Goal: Information Seeking & Learning: Check status

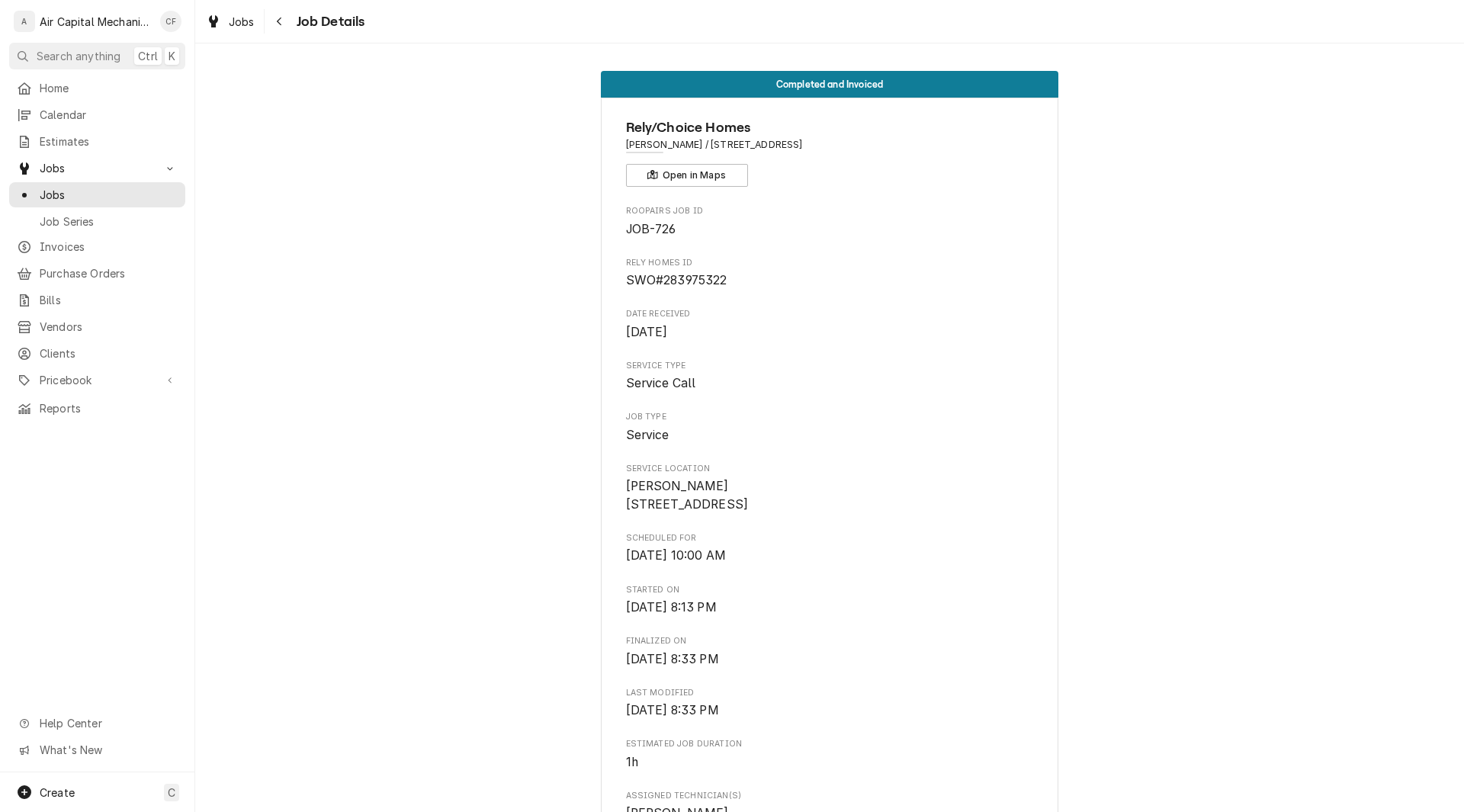
scroll to position [977, 0]
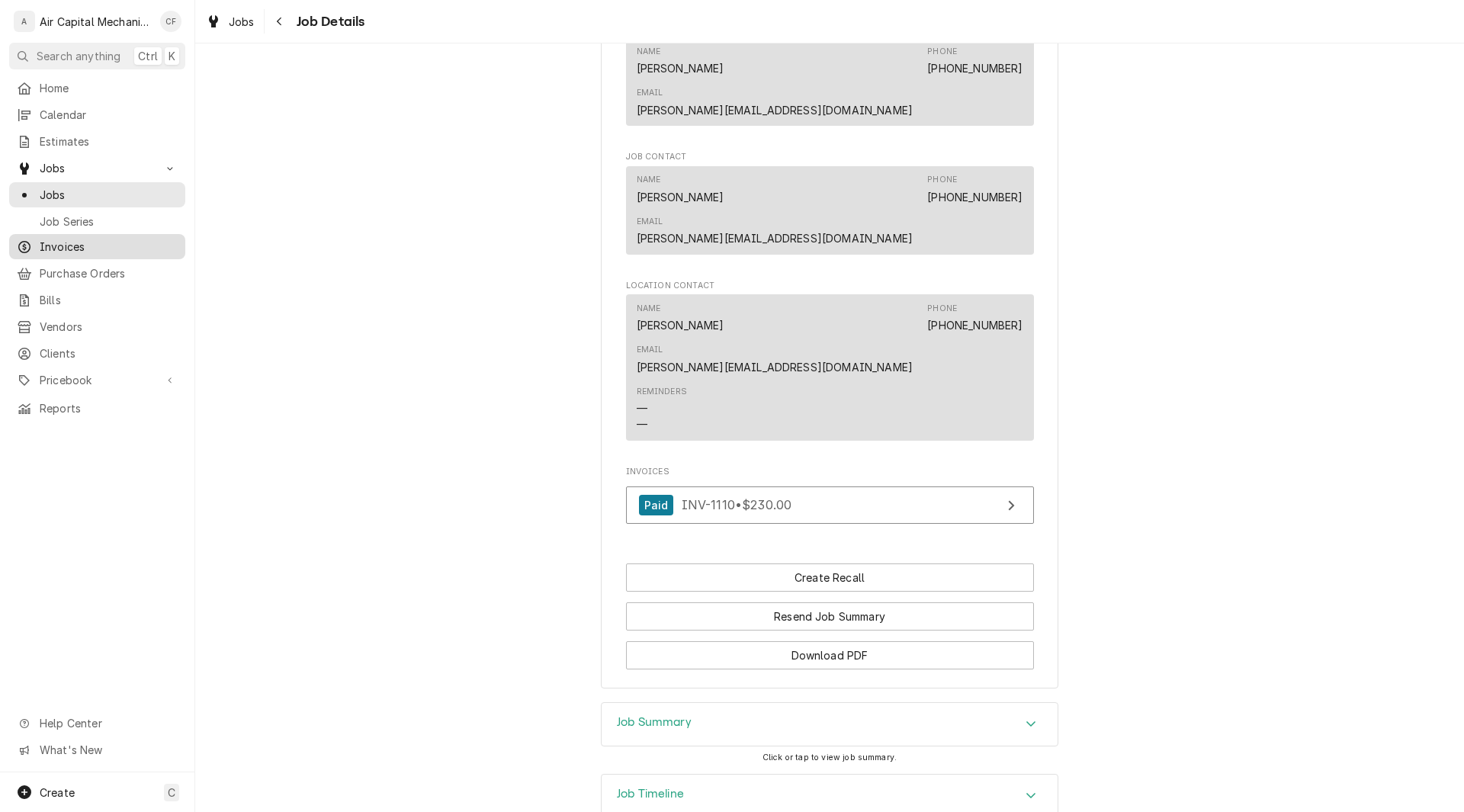
click at [113, 238] on span "Invoices" at bounding box center [109, 246] width 138 height 16
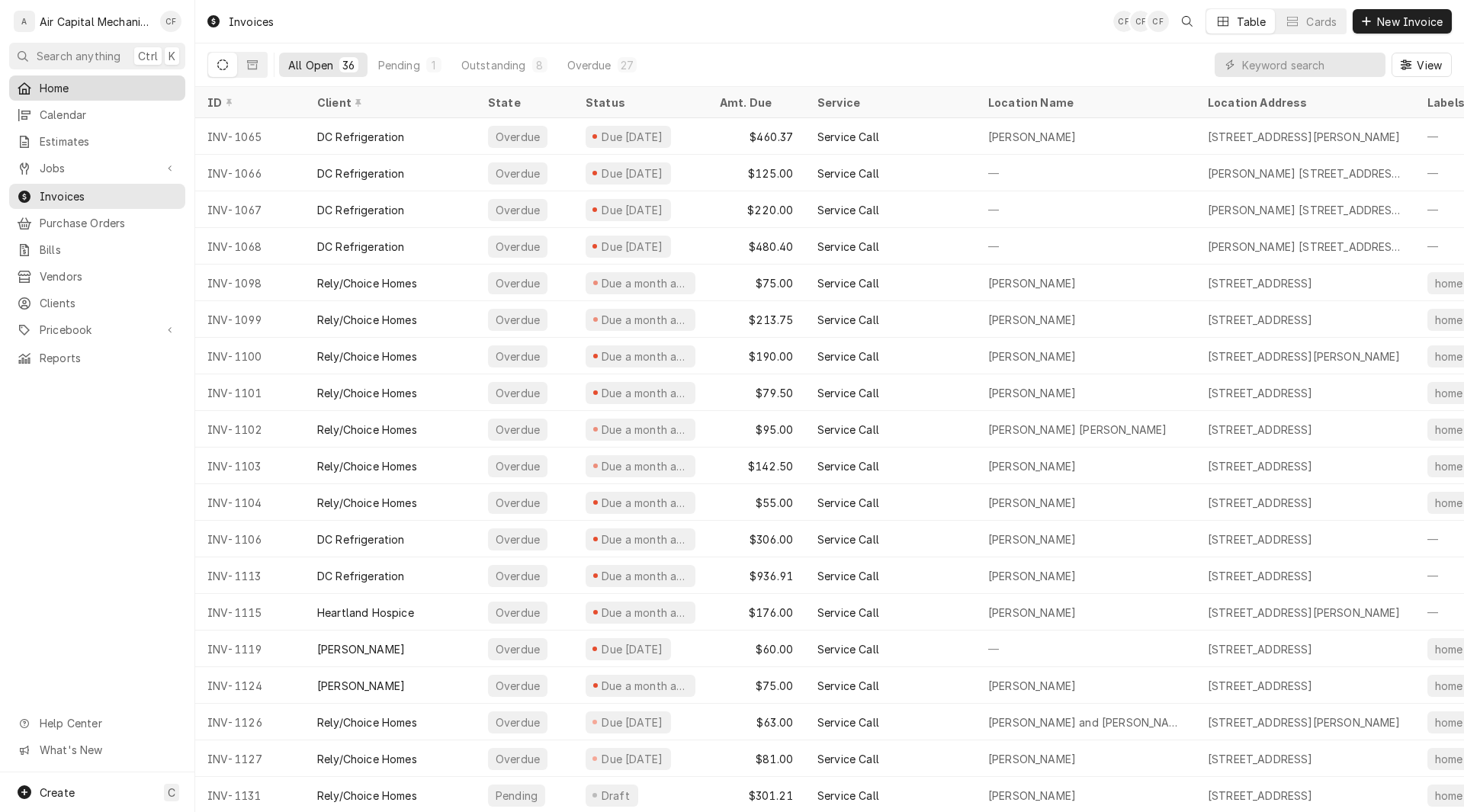
click at [102, 93] on div "Home" at bounding box center [97, 87] width 170 height 19
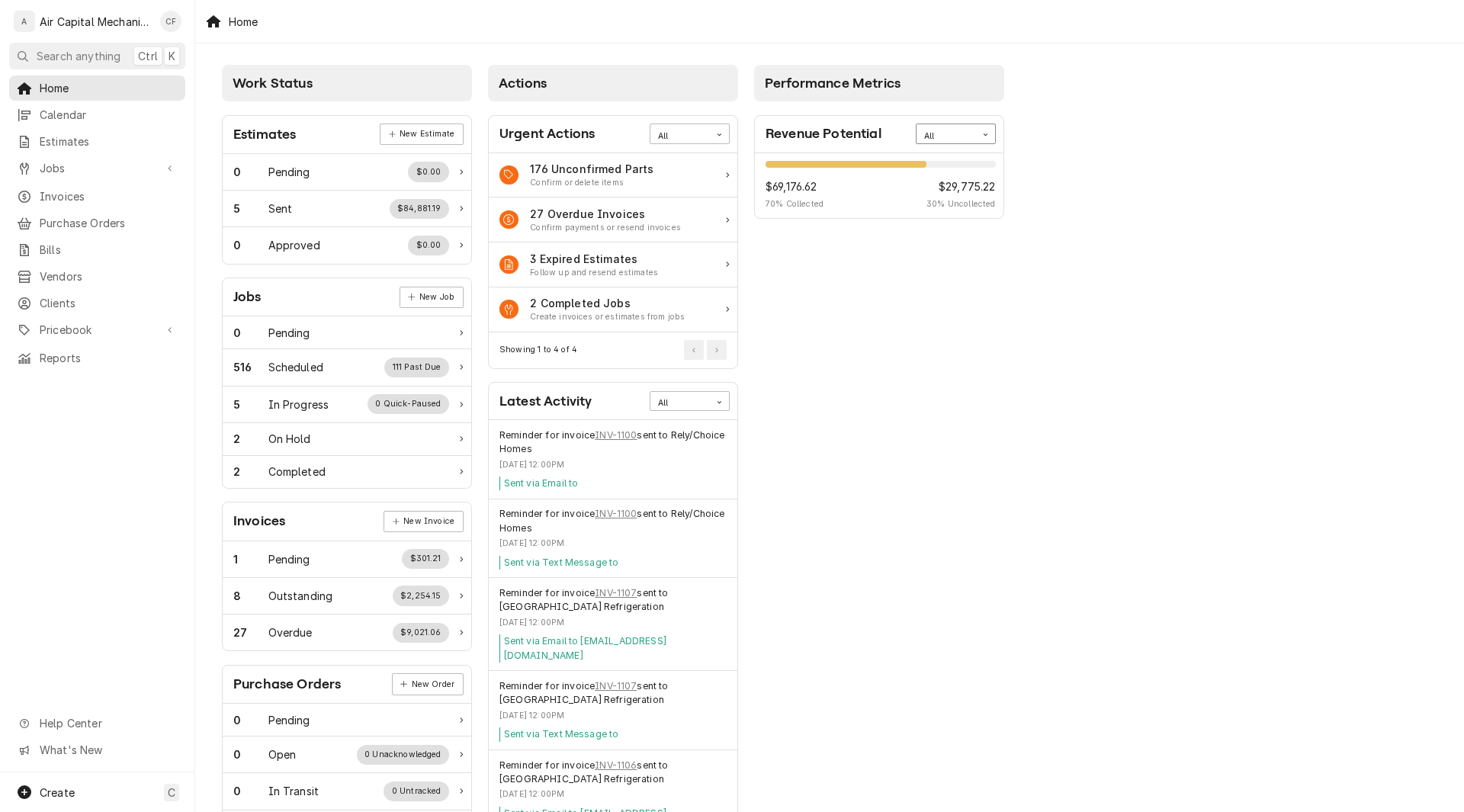
click at [960, 132] on div "All" at bounding box center [946, 136] width 45 height 12
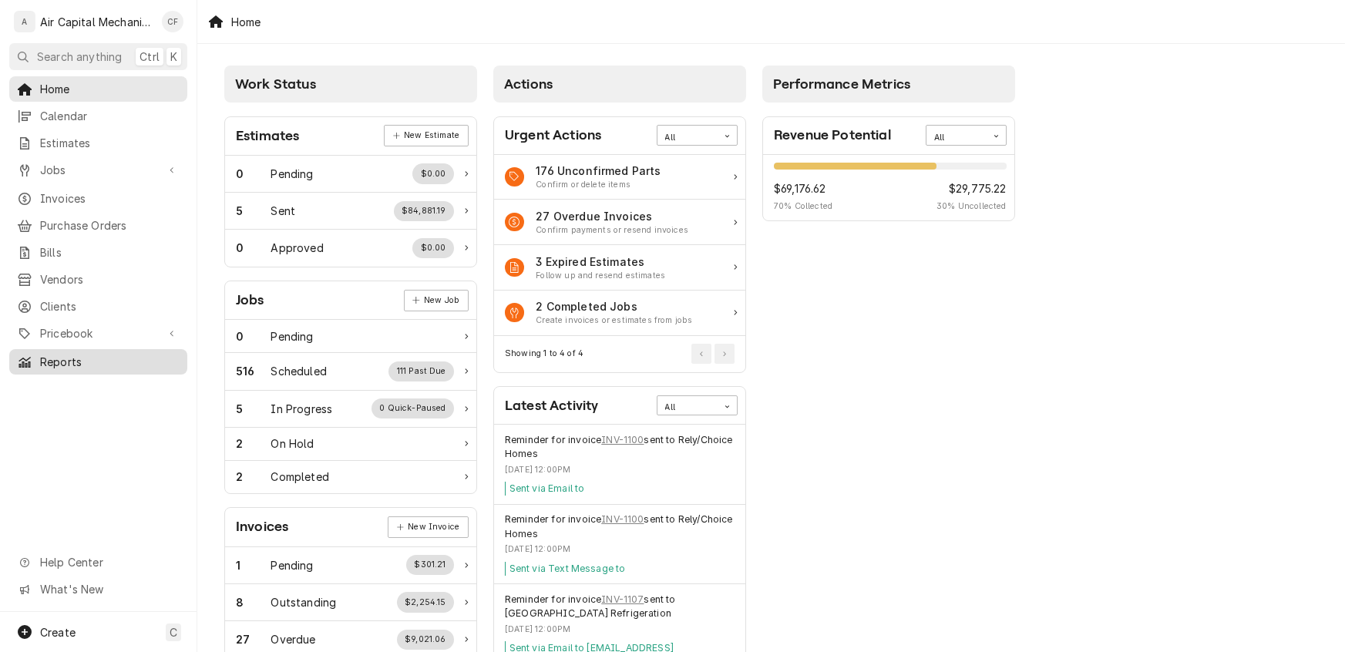
click at [72, 358] on div "Reports" at bounding box center [98, 361] width 172 height 19
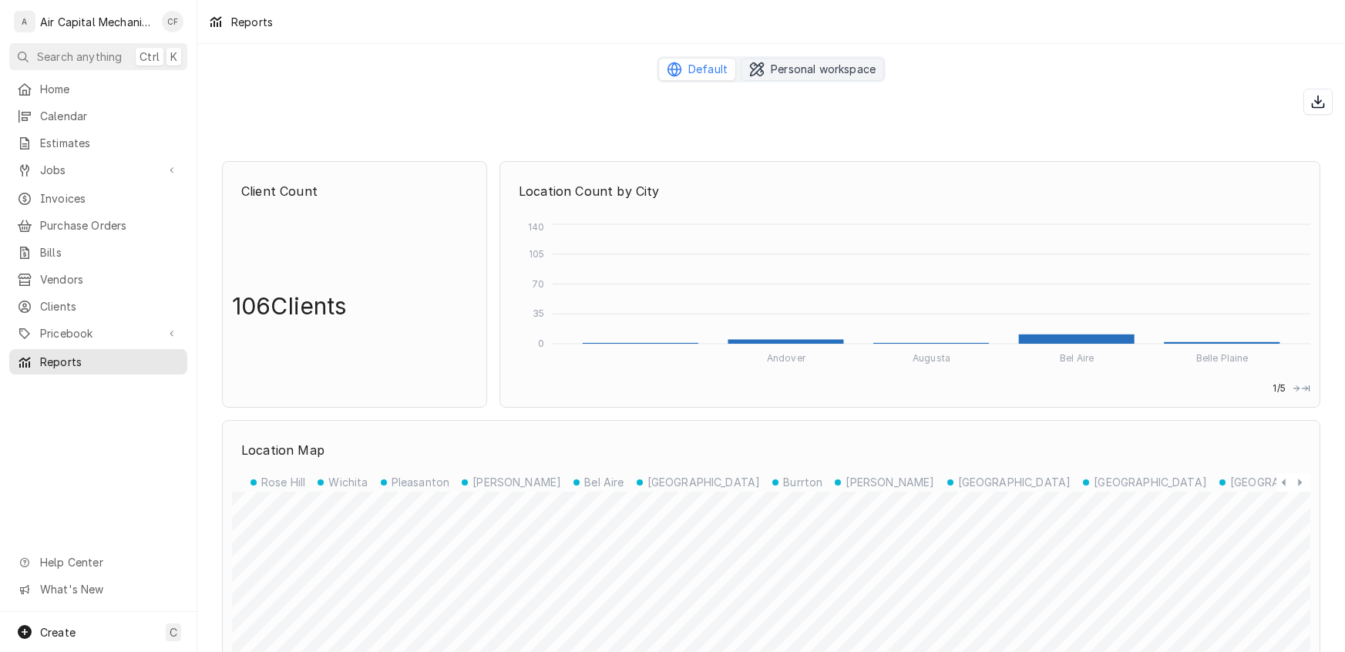
click at [799, 74] on span "Personal workspace" at bounding box center [823, 69] width 105 height 15
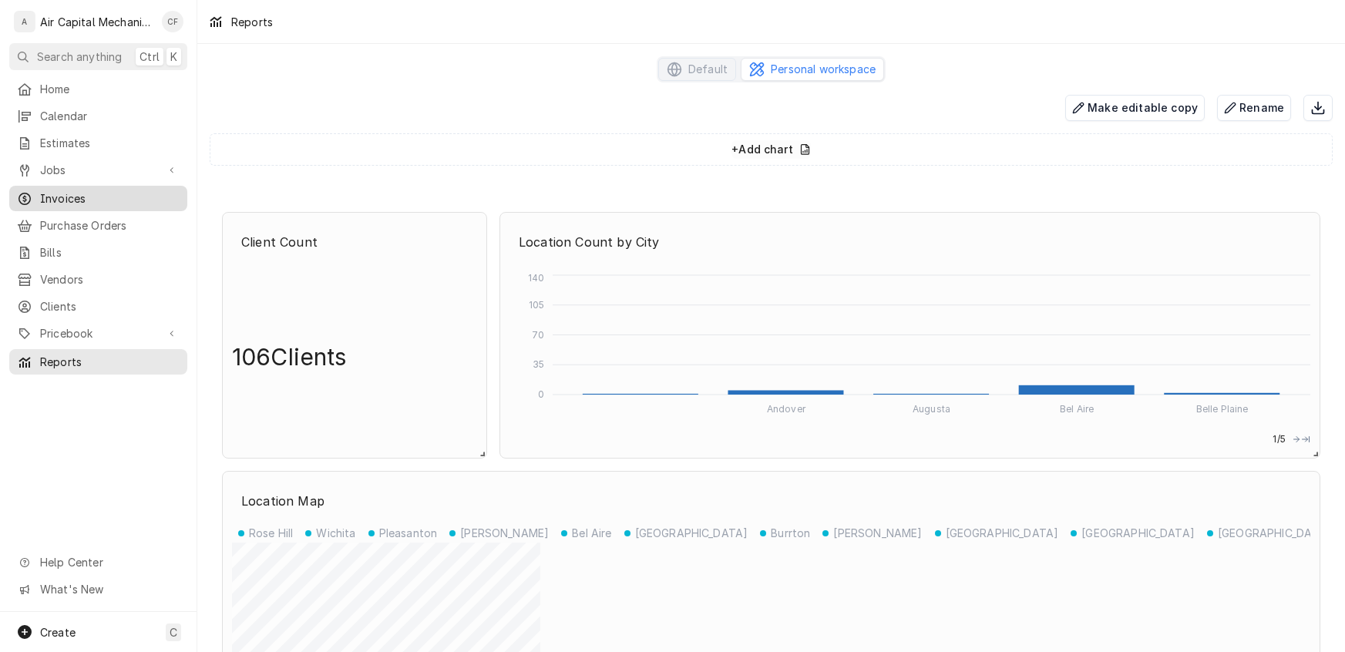
click at [119, 200] on div "Invoices" at bounding box center [98, 198] width 172 height 19
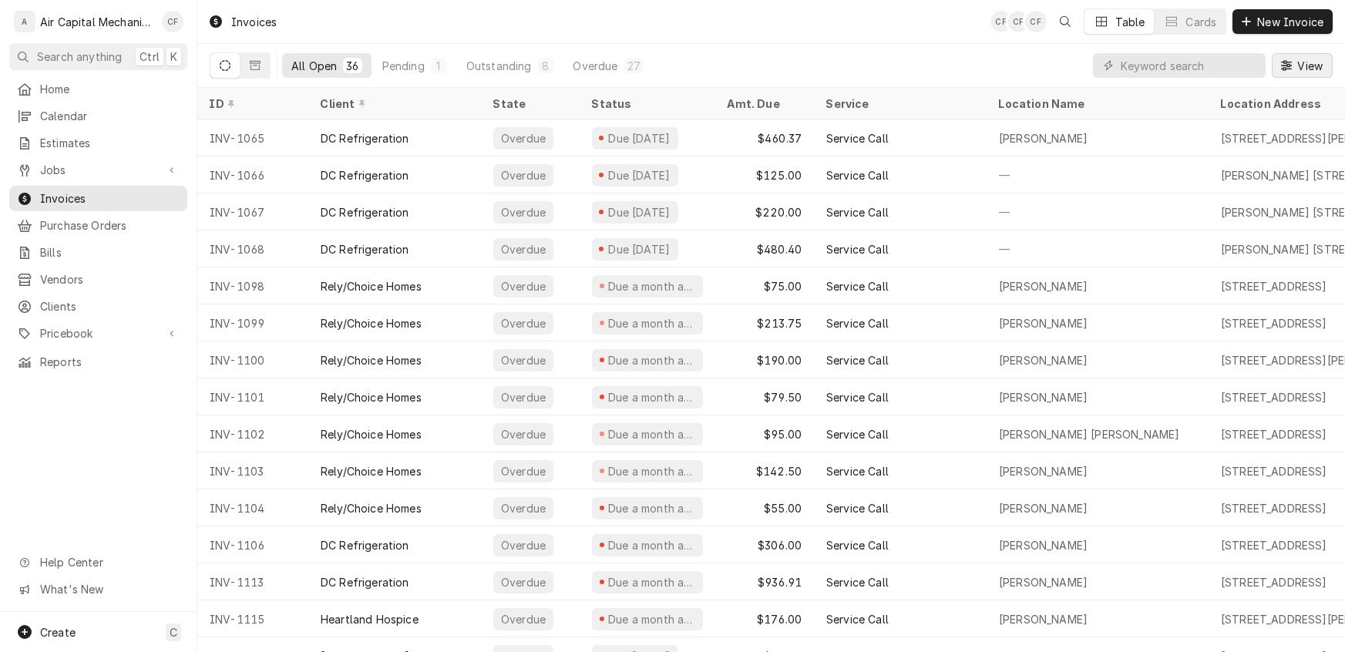
click at [1315, 69] on span "View" at bounding box center [1310, 66] width 32 height 16
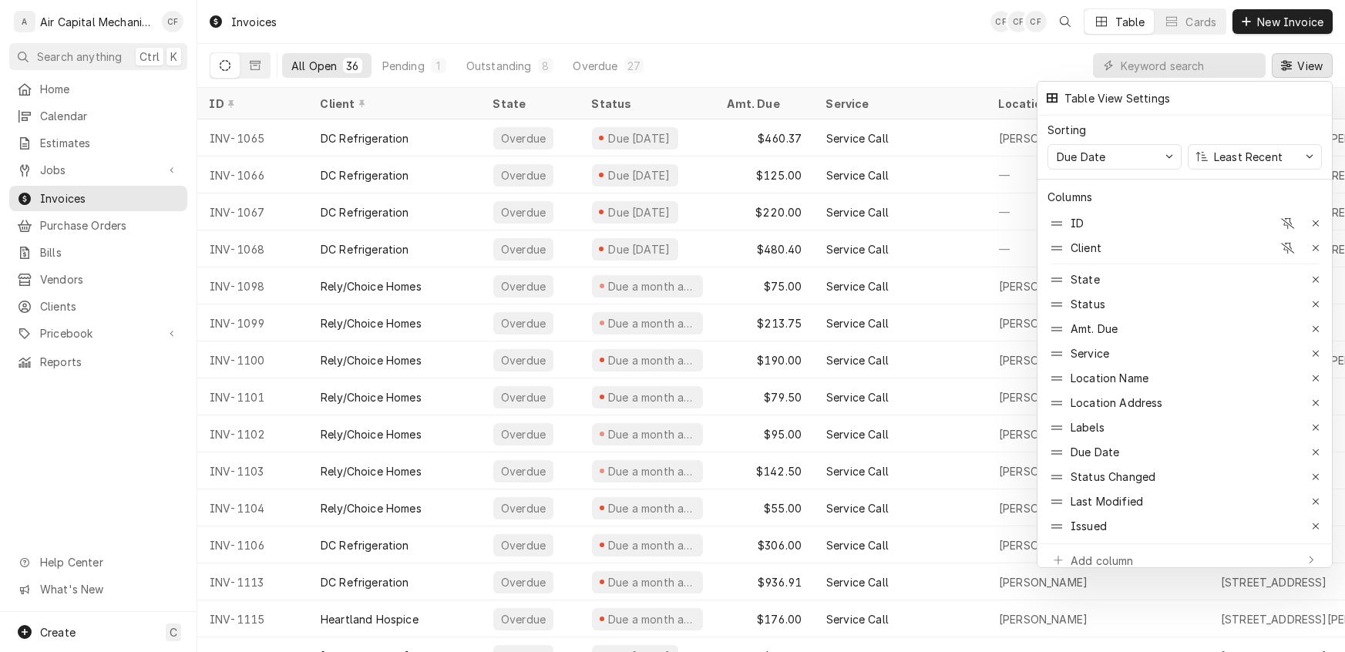
drag, startPoint x: 700, startPoint y: 73, endPoint x: 682, endPoint y: 73, distance: 17.7
click at [698, 73] on div at bounding box center [672, 326] width 1345 height 652
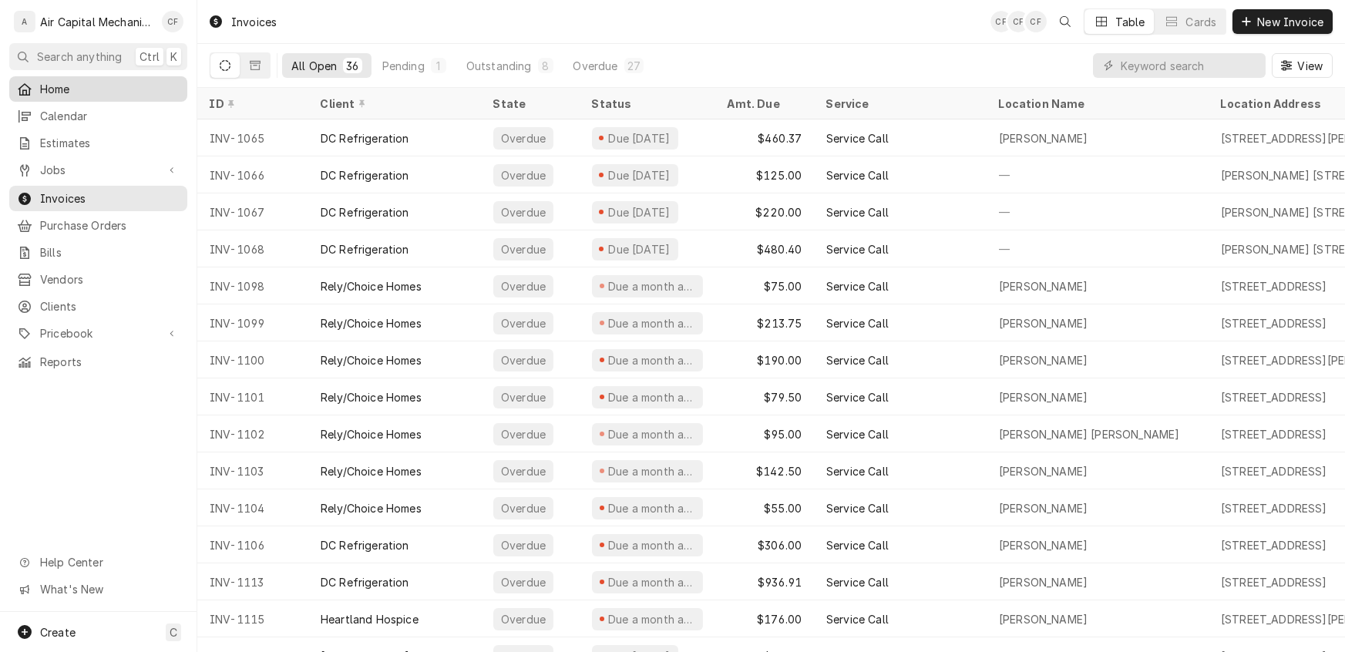
click at [80, 81] on span "Home" at bounding box center [110, 89] width 140 height 16
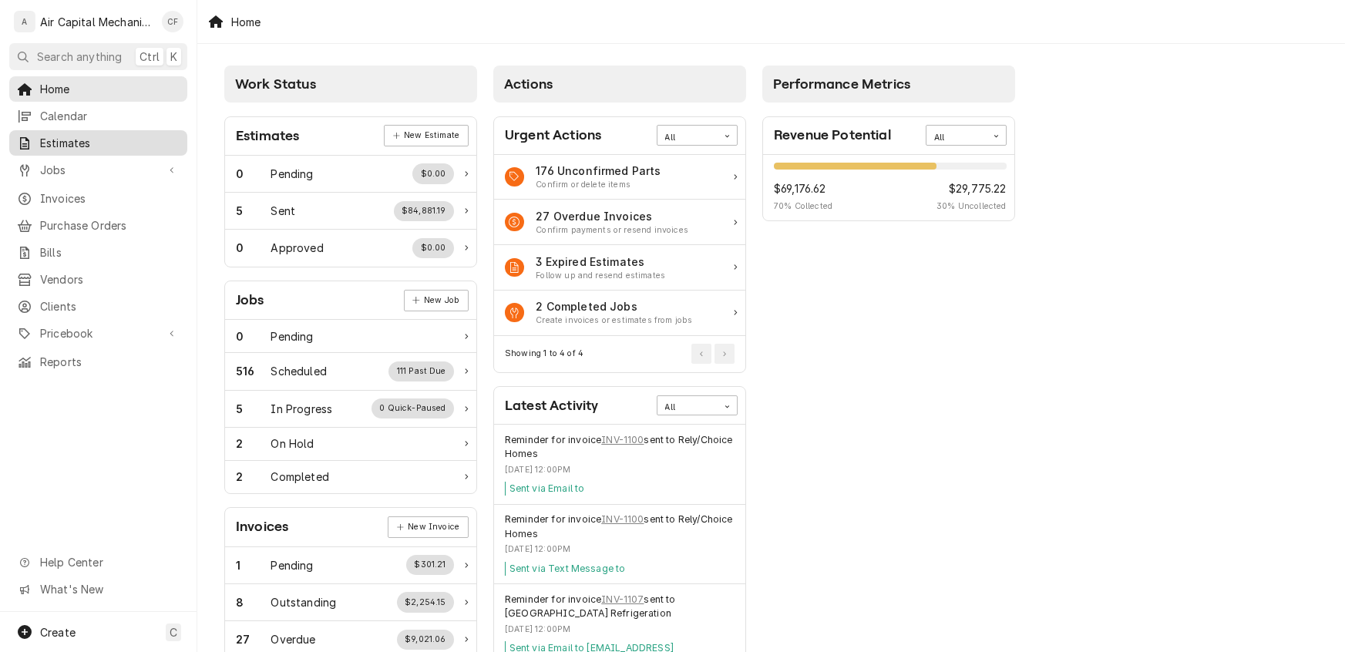
click at [163, 130] on link "Estimates" at bounding box center [98, 142] width 178 height 25
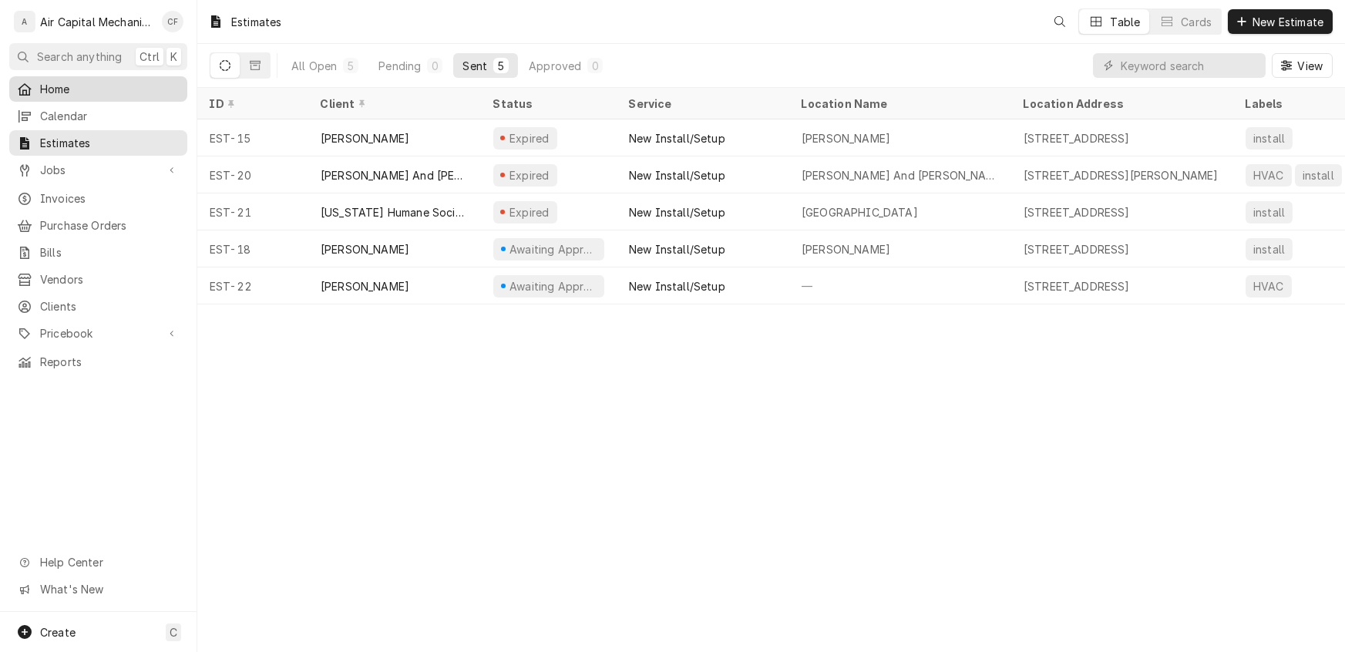
click at [155, 81] on span "Home" at bounding box center [110, 89] width 140 height 16
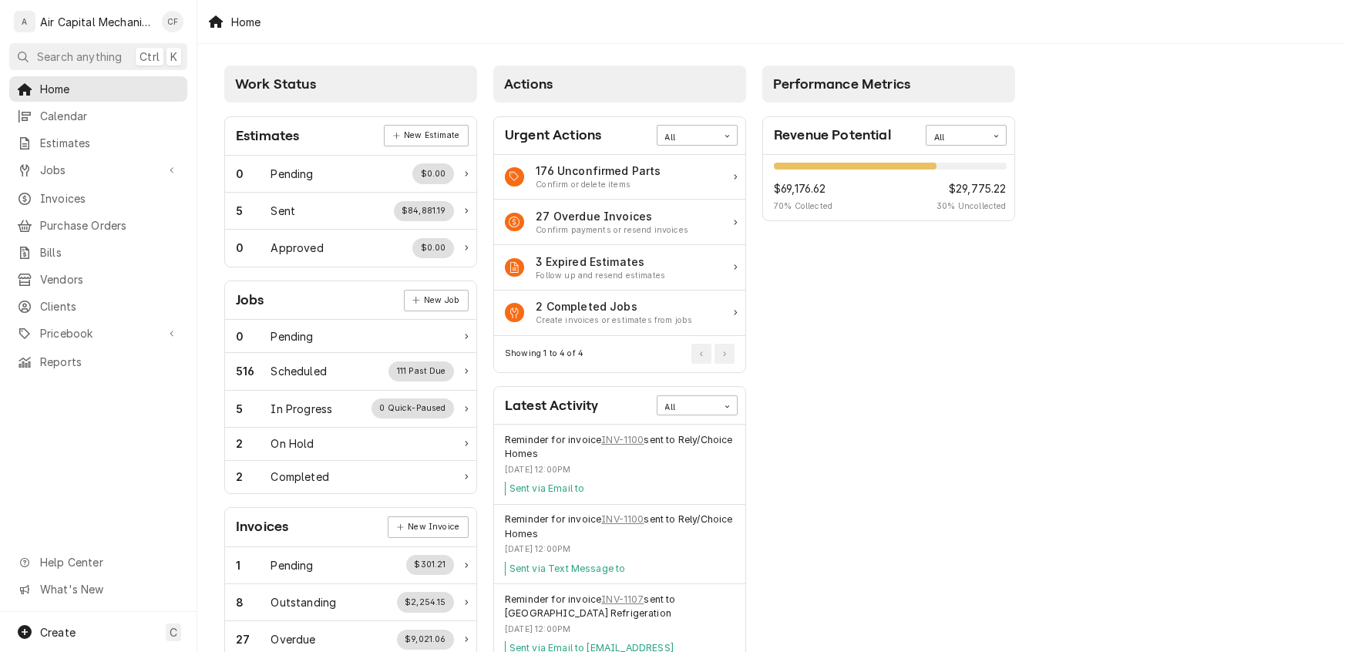
click at [883, 177] on div "70% $69,176.62 70 % Collected $29,775.22 30 % Uncollected" at bounding box center [890, 188] width 233 height 50
click at [867, 139] on div "Revenue Potential" at bounding box center [832, 135] width 117 height 21
drag, startPoint x: 520, startPoint y: 136, endPoint x: 463, endPoint y: 147, distance: 58.2
click at [513, 142] on div "Urgent Actions" at bounding box center [553, 135] width 96 height 21
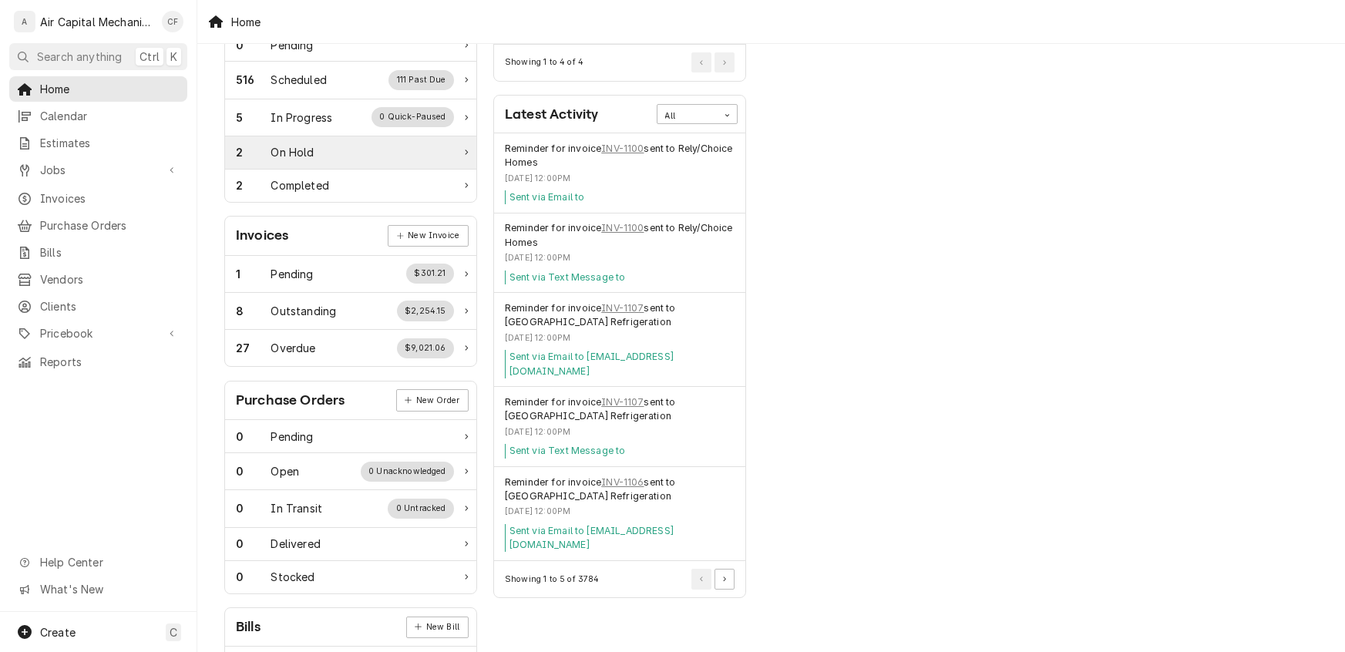
scroll to position [294, 0]
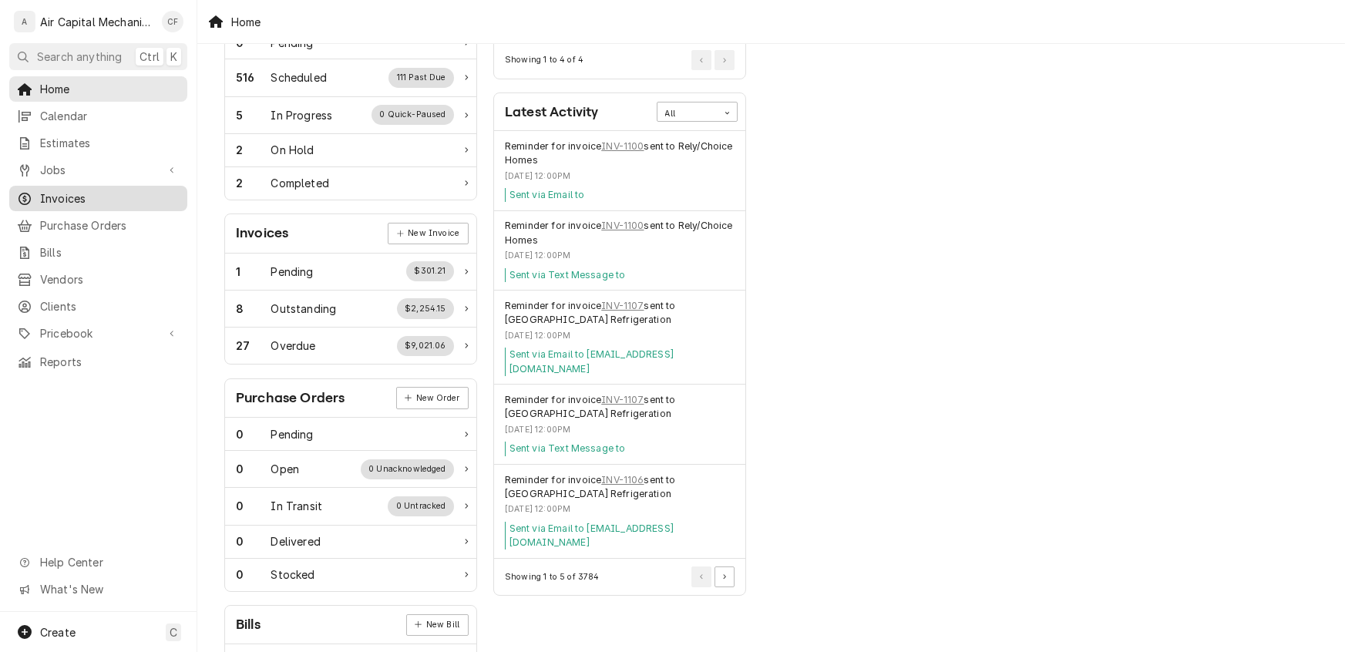
click at [106, 190] on span "Invoices" at bounding box center [110, 198] width 140 height 16
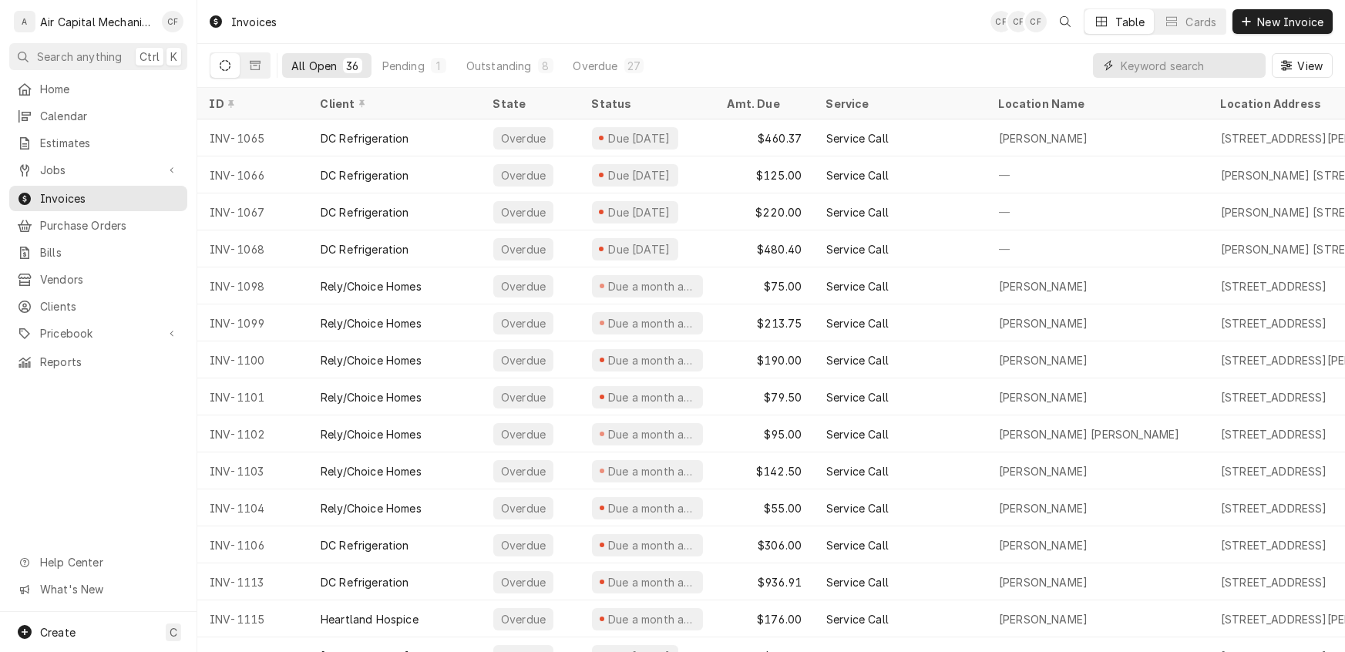
click at [1198, 74] on input "Dynamic Content Wrapper" at bounding box center [1189, 65] width 137 height 25
type input "PRICHARD"
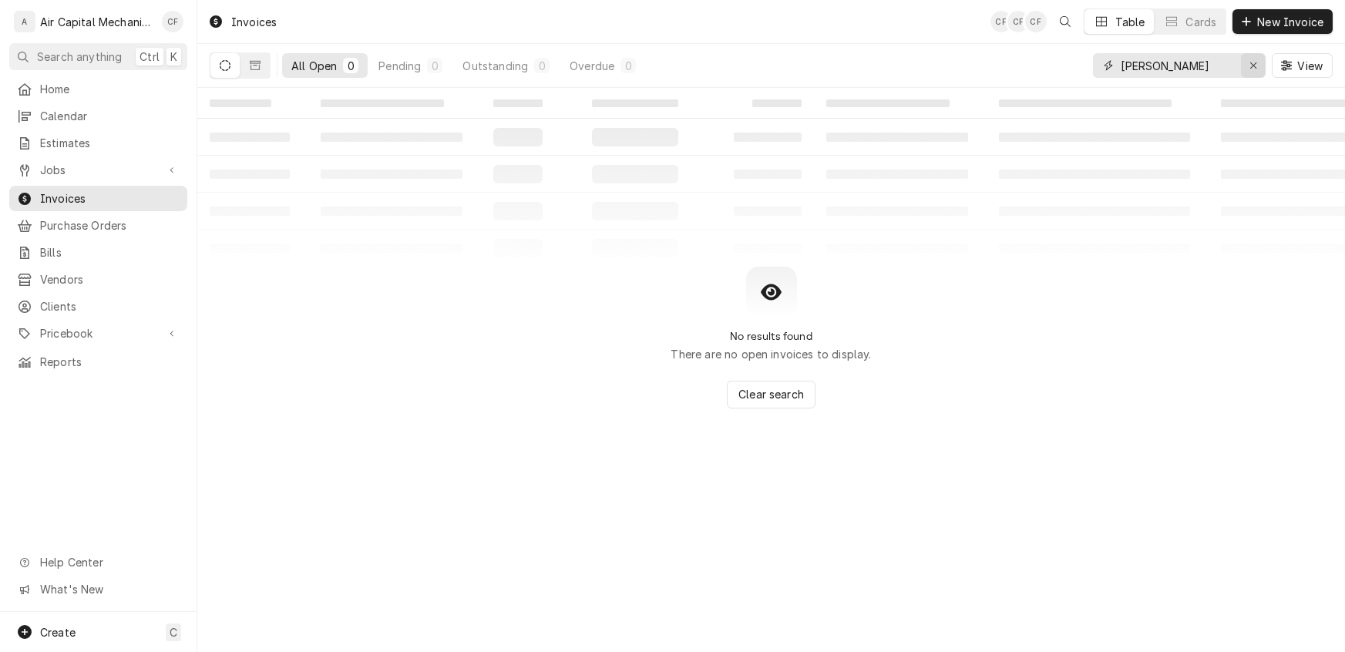
click at [1256, 65] on icon "Erase input" at bounding box center [1254, 65] width 8 height 11
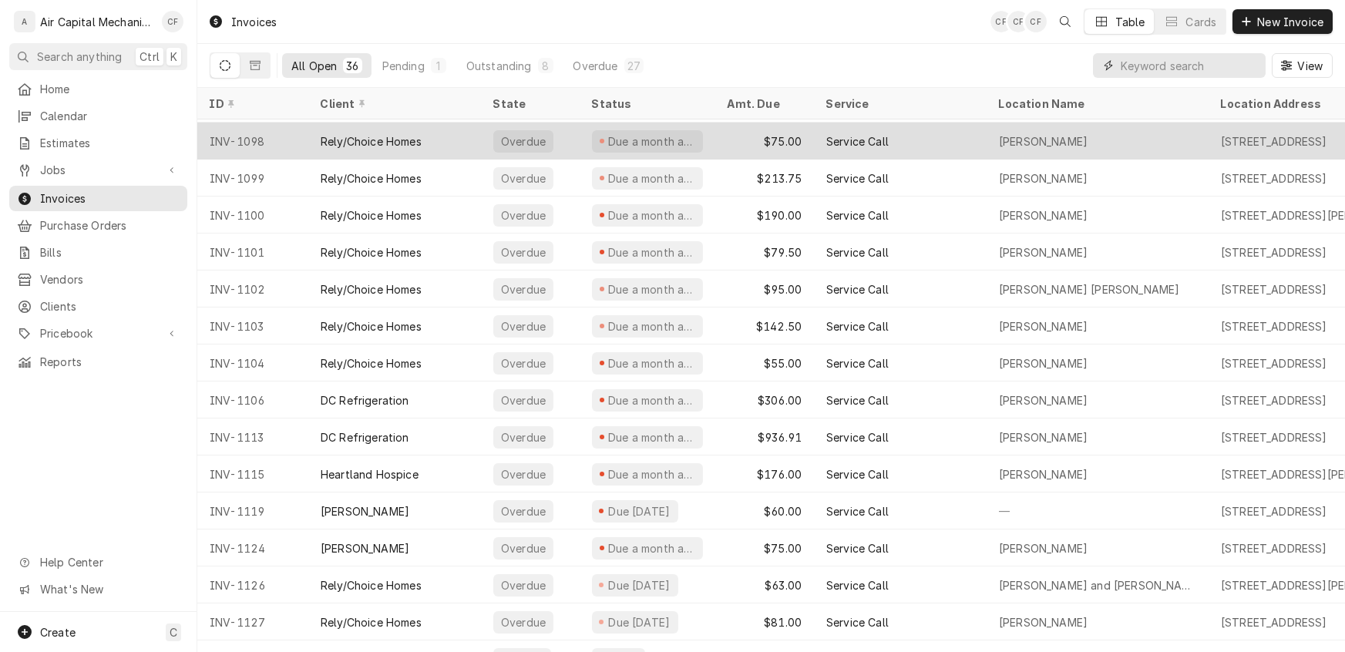
scroll to position [148, 0]
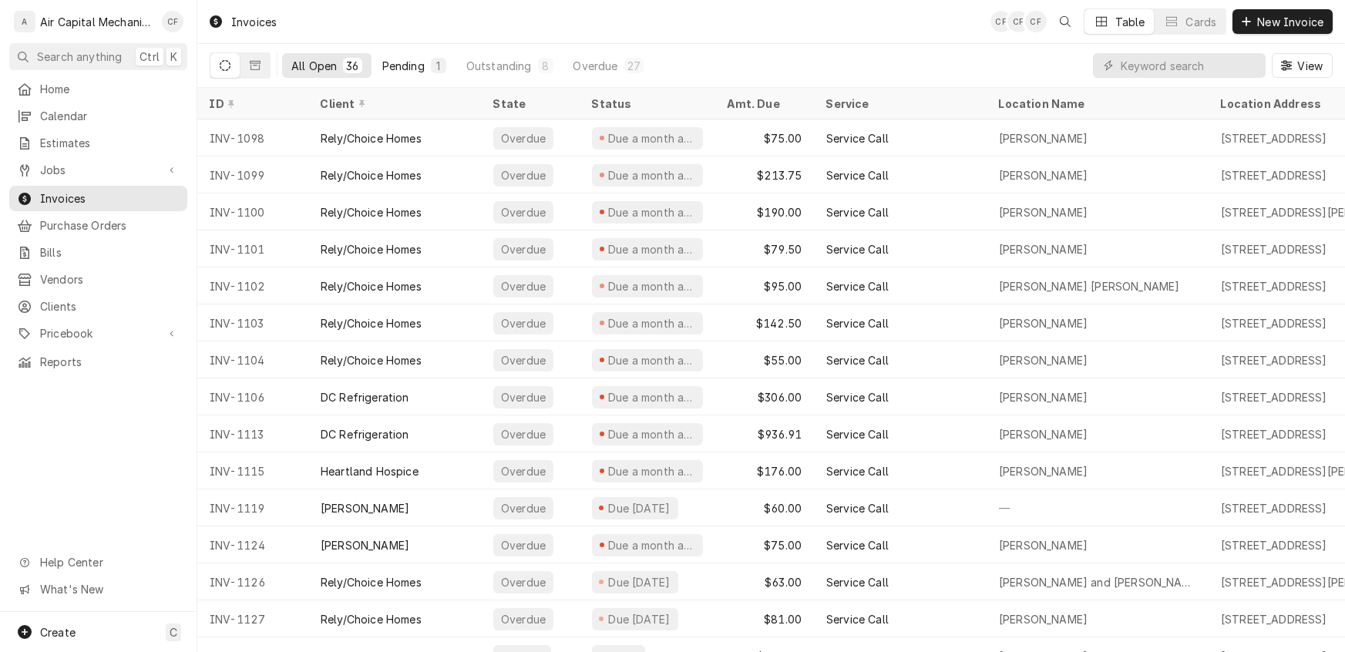
click at [429, 54] on button "Pending 1" at bounding box center [414, 65] width 82 height 25
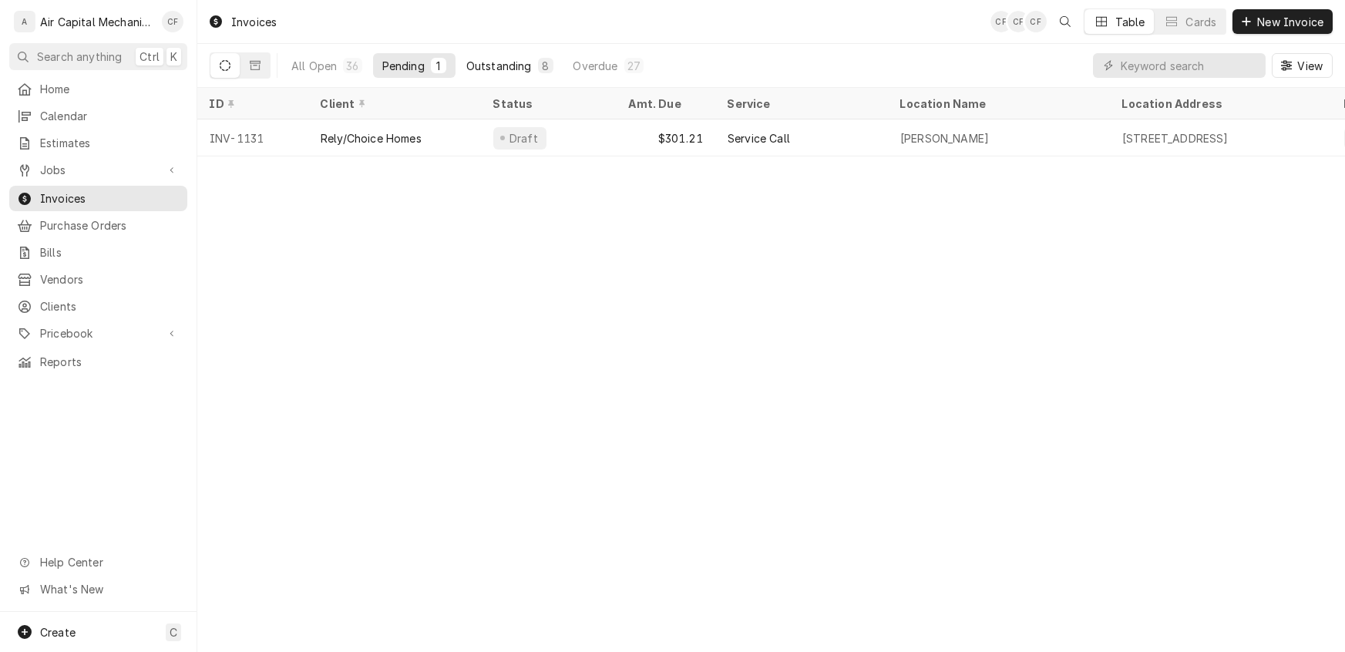
click at [506, 59] on div "Outstanding" at bounding box center [499, 66] width 66 height 16
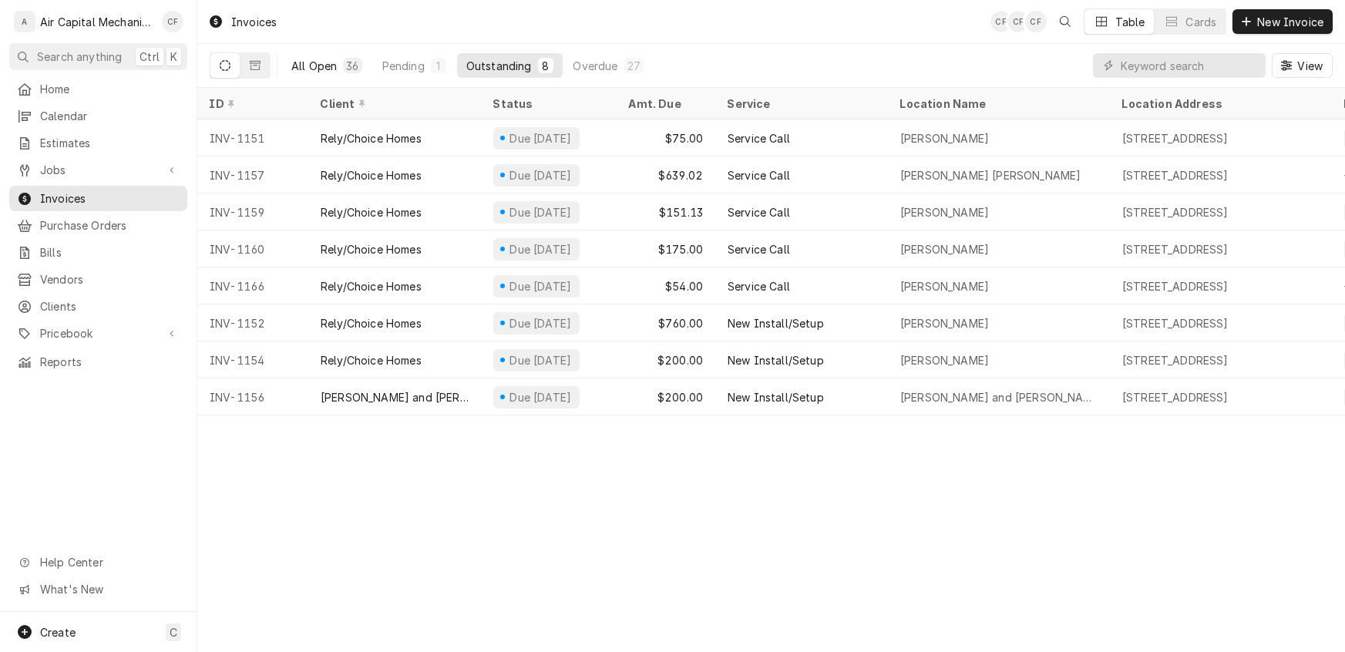
click at [311, 75] on button "All Open 36" at bounding box center [326, 65] width 89 height 25
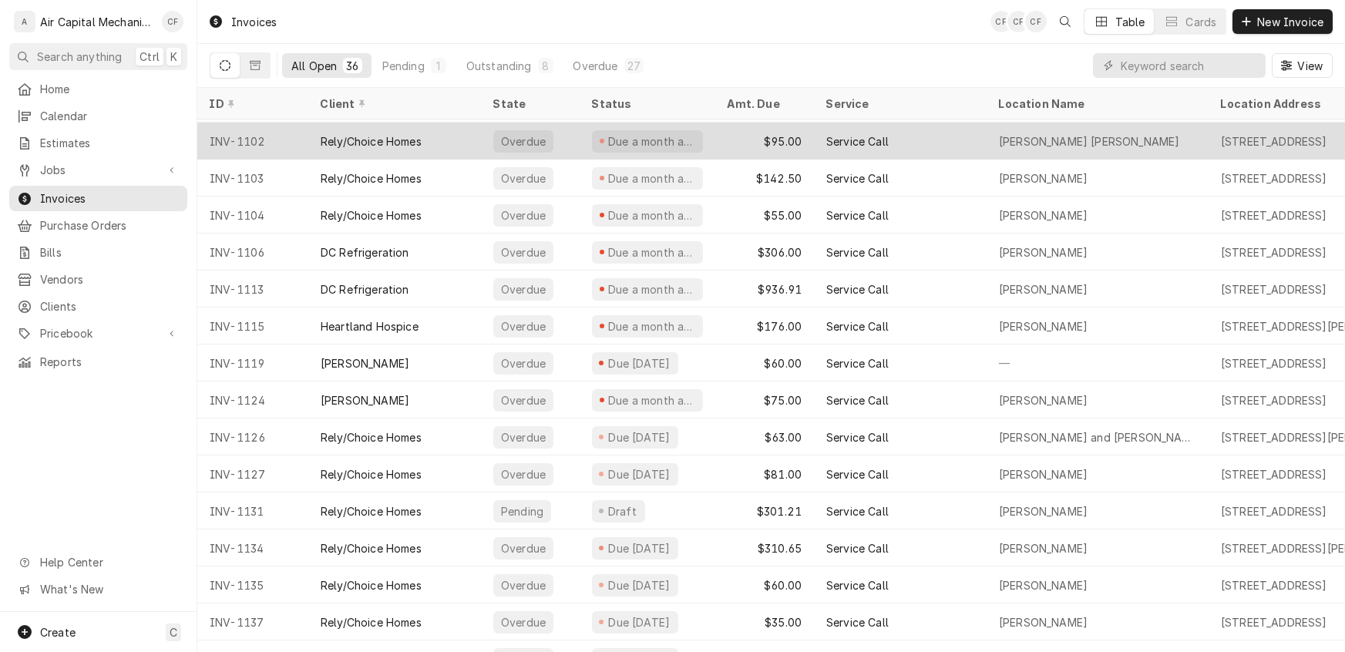
scroll to position [315, 0]
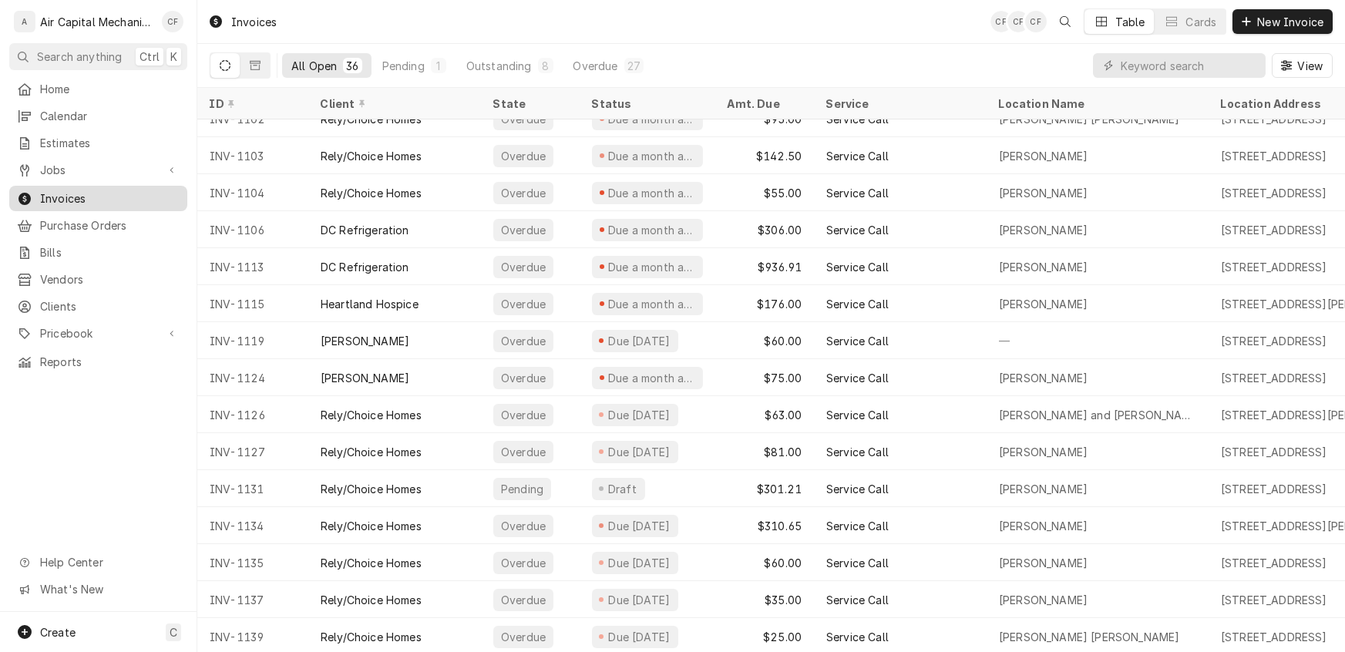
click at [143, 192] on span "Invoices" at bounding box center [110, 198] width 140 height 16
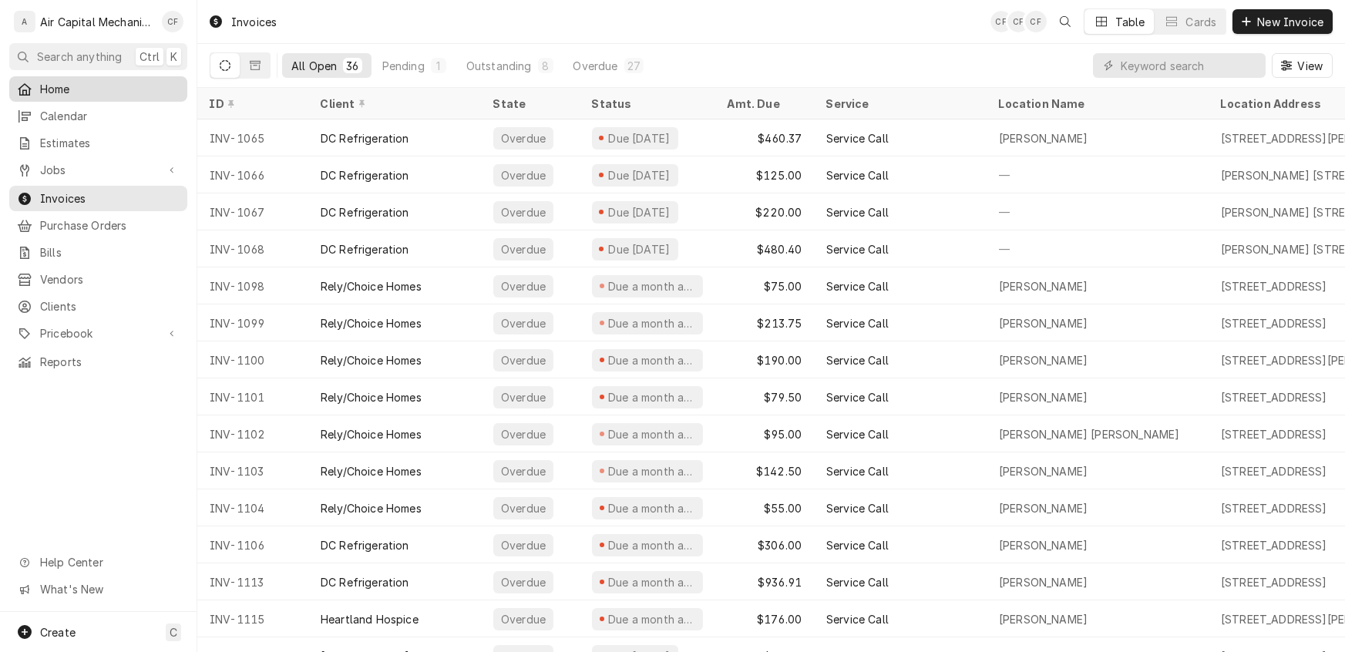
click at [138, 89] on span "Home" at bounding box center [110, 89] width 140 height 16
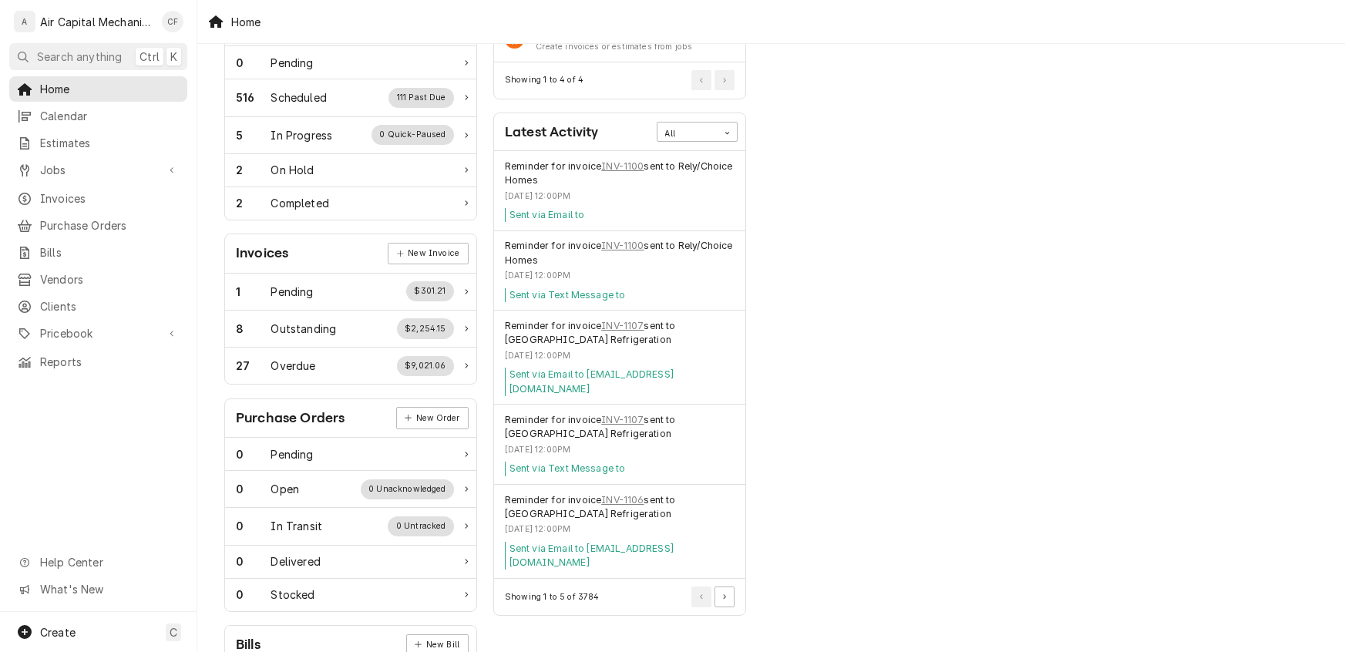
scroll to position [285, 0]
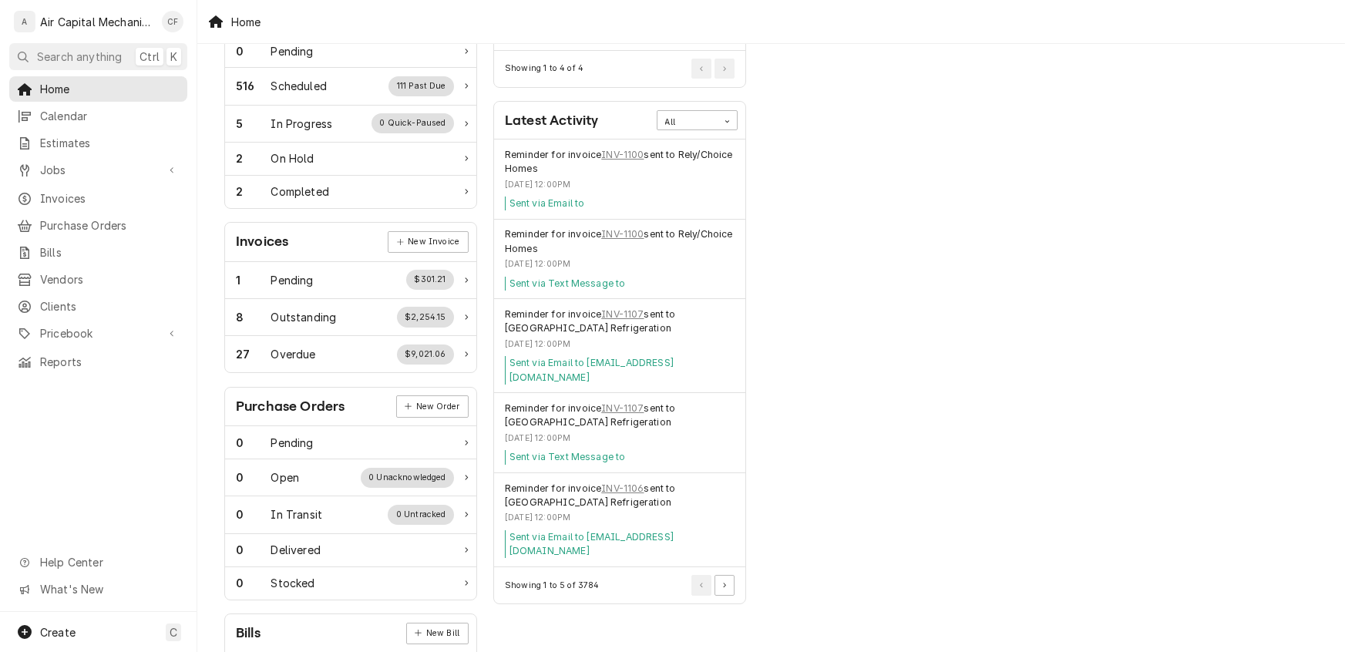
click at [859, 402] on div "Performance Metrics Revenue Potential All 70% $69,176.62 70 % Collected $29,775…" at bounding box center [889, 273] width 269 height 1001
click at [79, 191] on span "Invoices" at bounding box center [110, 198] width 140 height 16
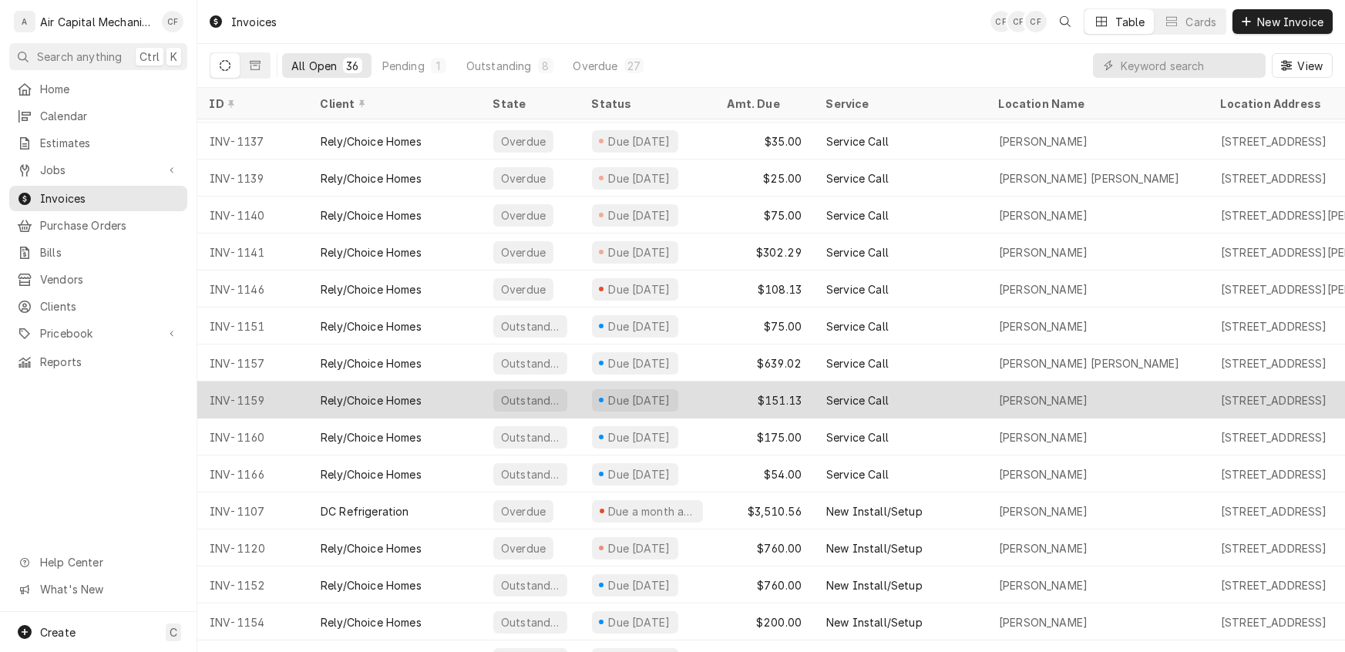
scroll to position [783, 0]
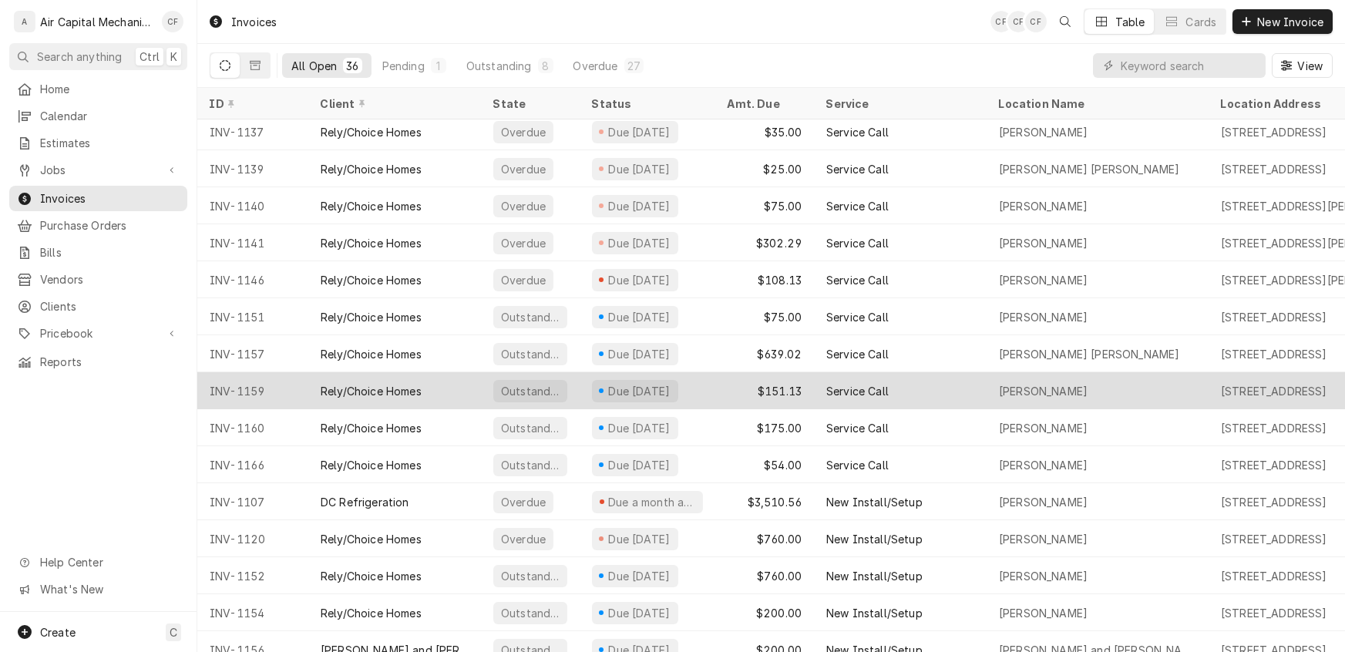
click at [294, 385] on div "INV-1159" at bounding box center [252, 390] width 111 height 37
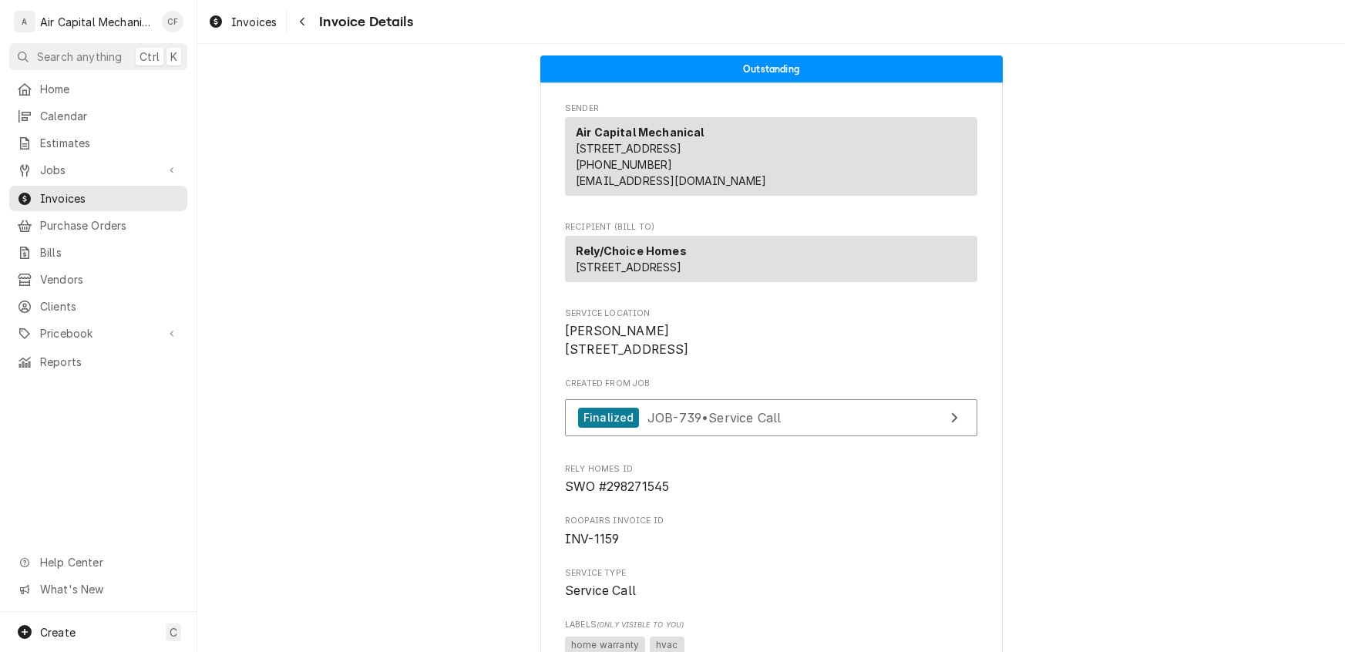
click at [315, 18] on span "Invoice Details" at bounding box center [364, 22] width 98 height 21
click at [299, 24] on div "Navigate back" at bounding box center [301, 21] width 15 height 15
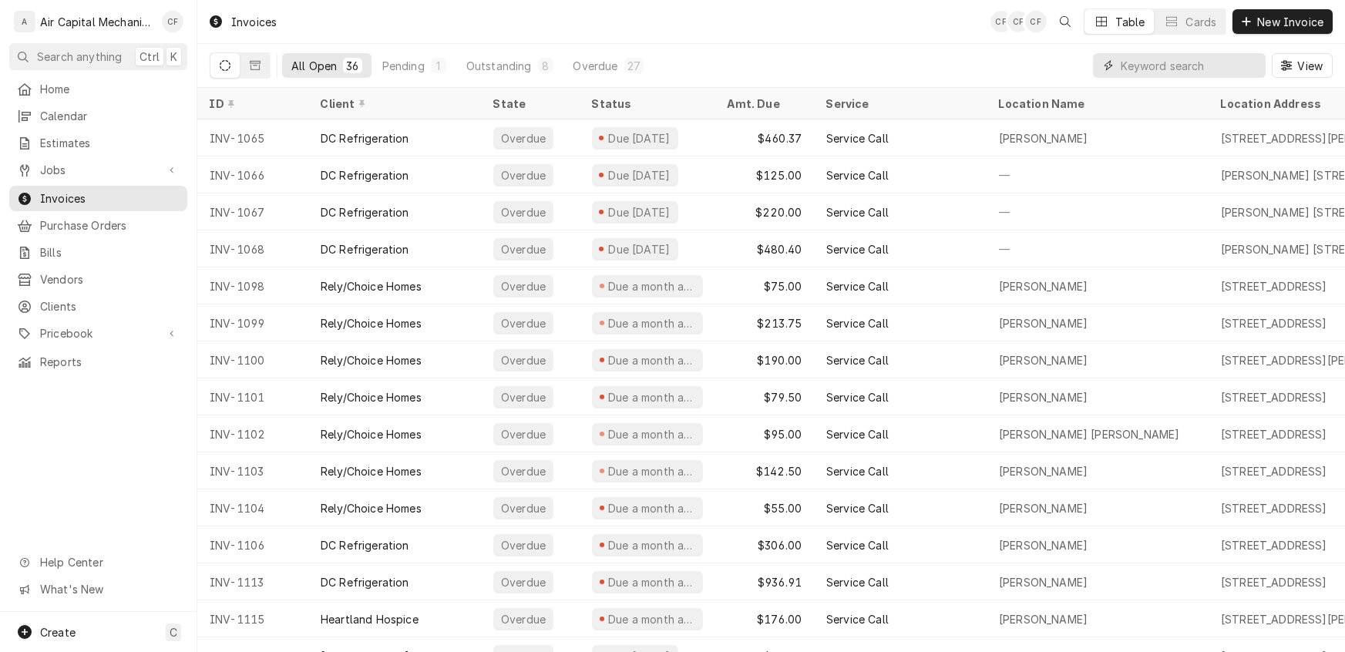
click at [1192, 73] on input "Dynamic Content Wrapper" at bounding box center [1189, 65] width 137 height 25
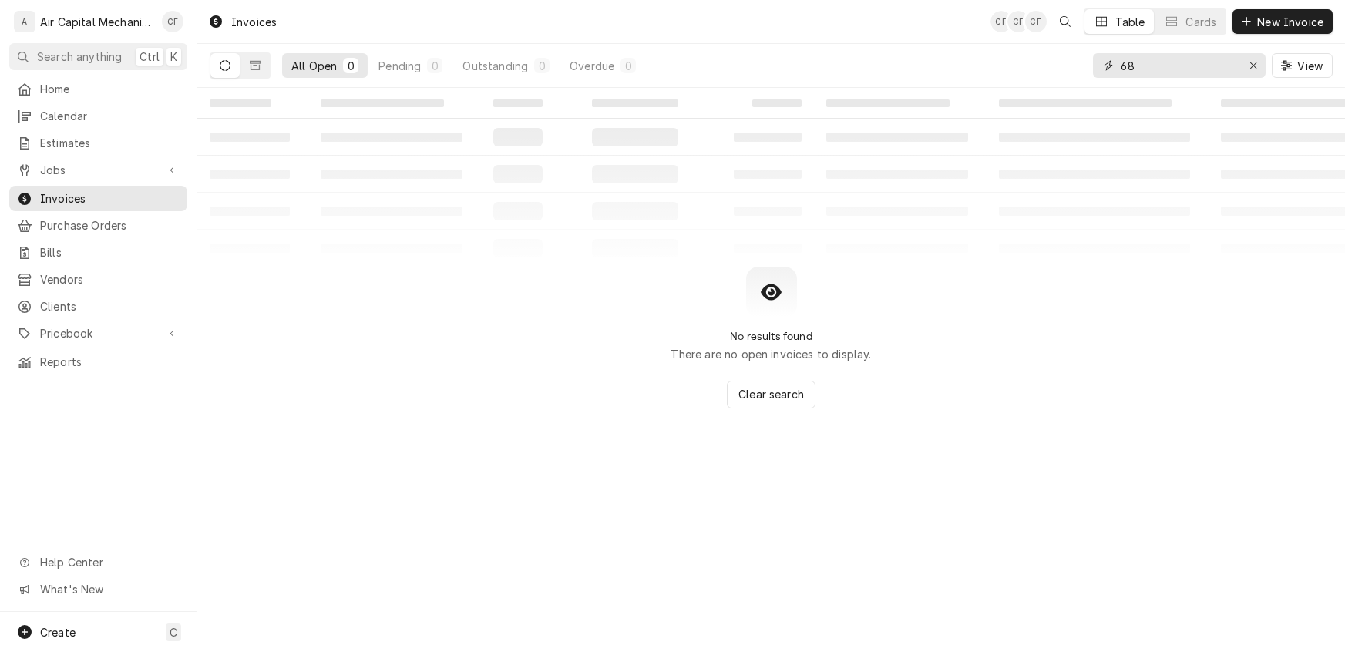
type input "6"
click at [259, 76] on button "Dynamic Content Wrapper" at bounding box center [255, 65] width 29 height 25
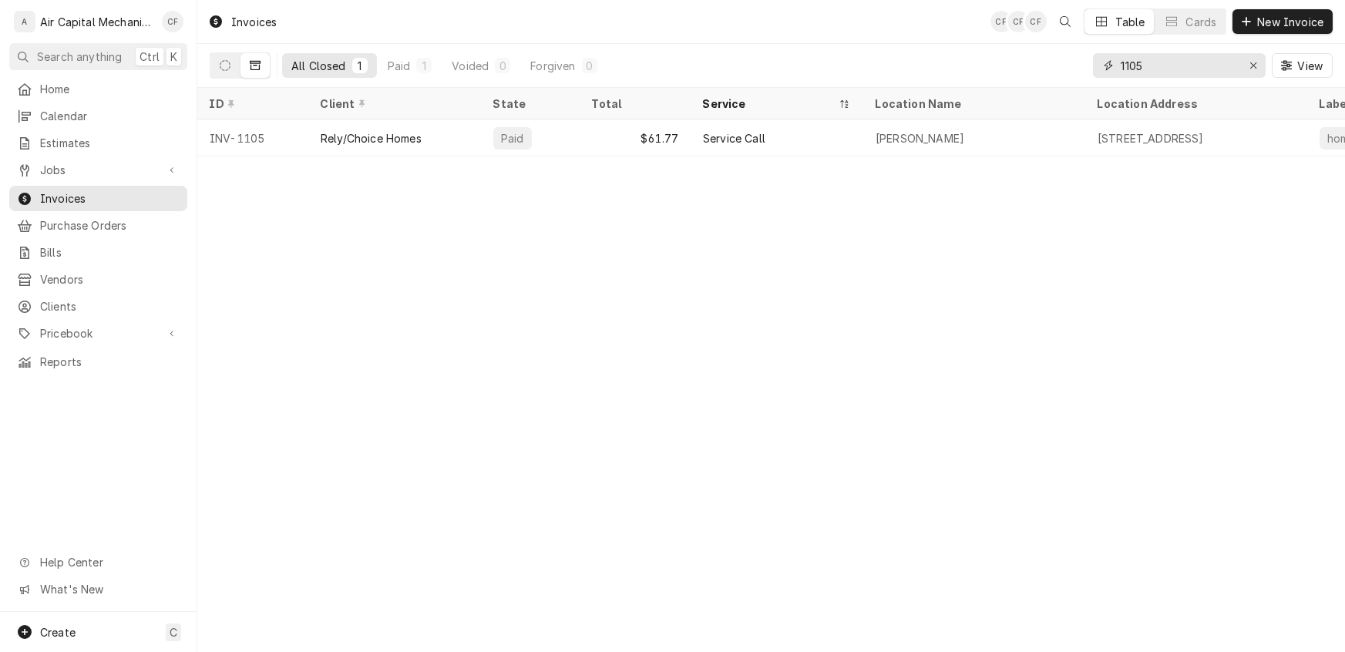
click at [1208, 62] on input "1105" at bounding box center [1179, 65] width 116 height 25
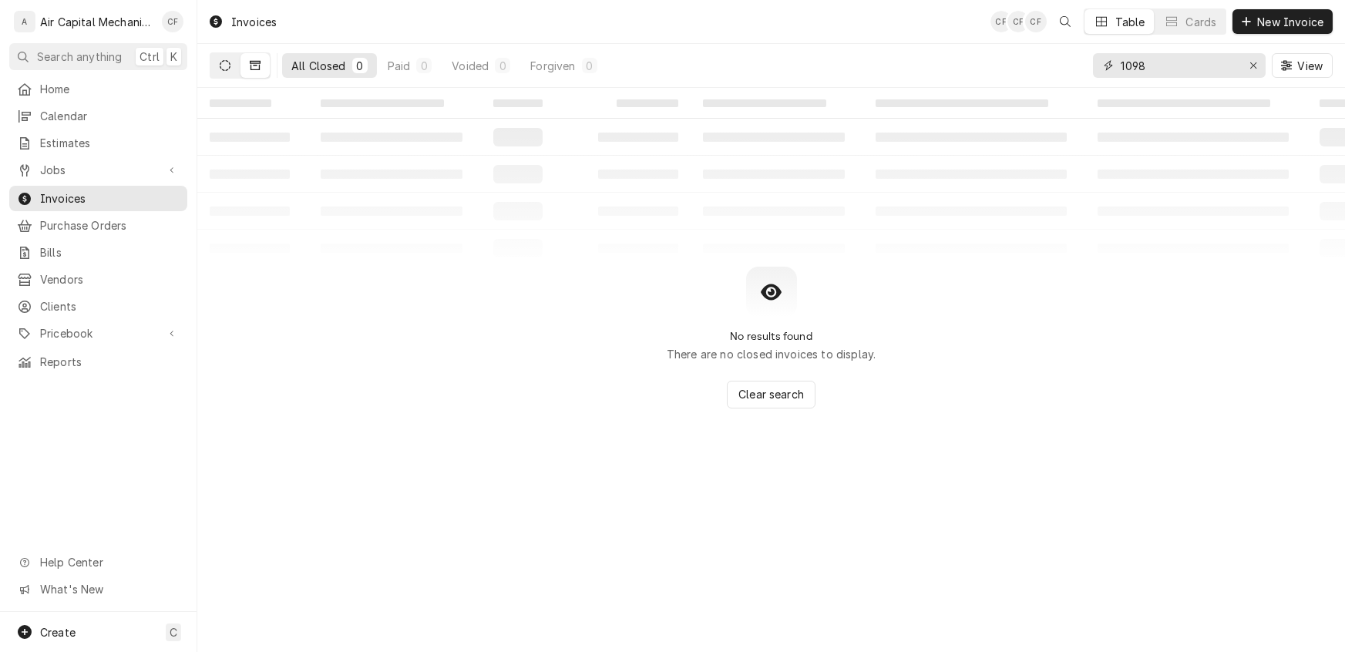
type input "1098"
click at [220, 63] on icon "Dynamic Content Wrapper" at bounding box center [225, 65] width 11 height 11
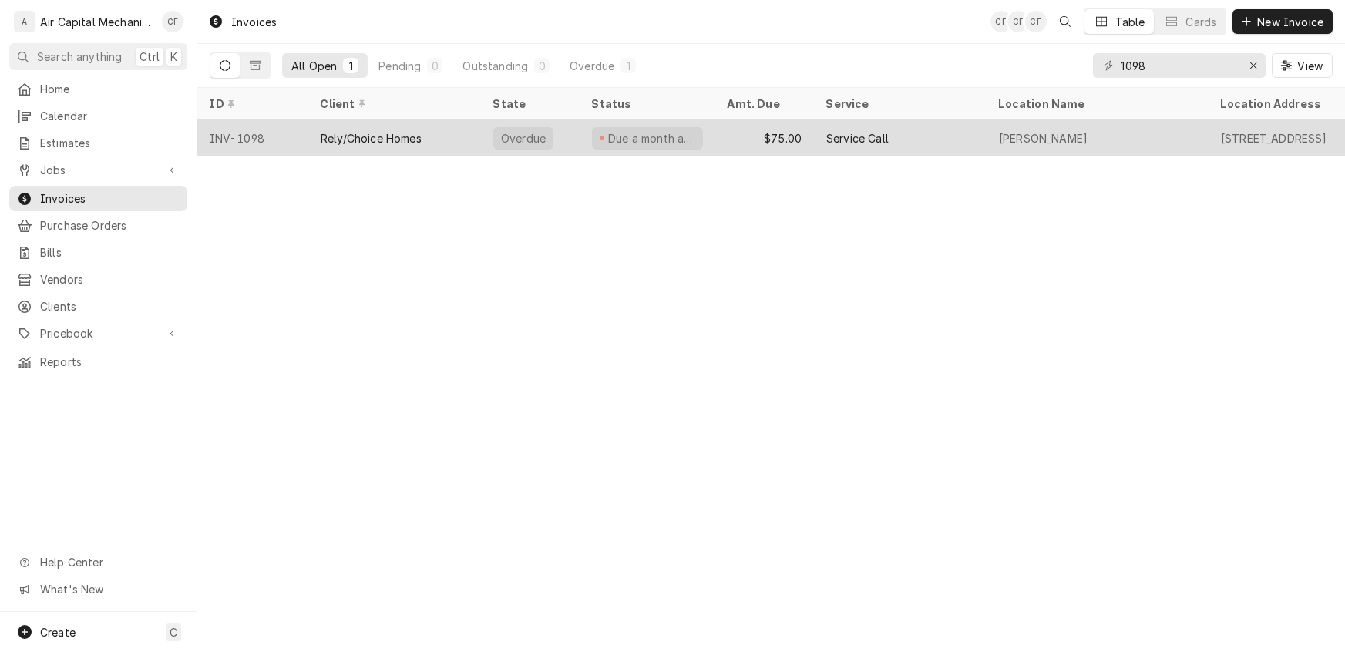
click at [397, 130] on div "Rely/Choice Homes" at bounding box center [371, 138] width 101 height 16
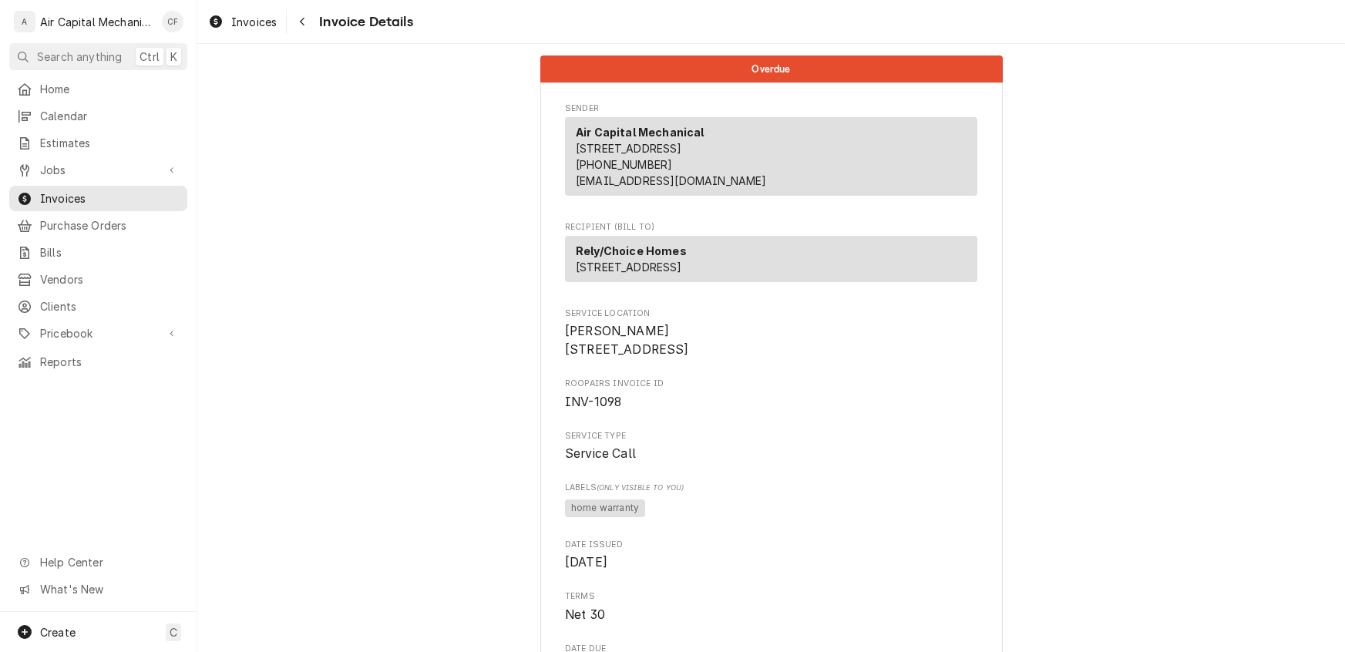
click at [116, 157] on div "Jobs" at bounding box center [98, 169] width 178 height 25
click at [114, 163] on span "Jobs" at bounding box center [98, 170] width 116 height 16
click at [114, 192] on span "Jobs" at bounding box center [110, 197] width 140 height 16
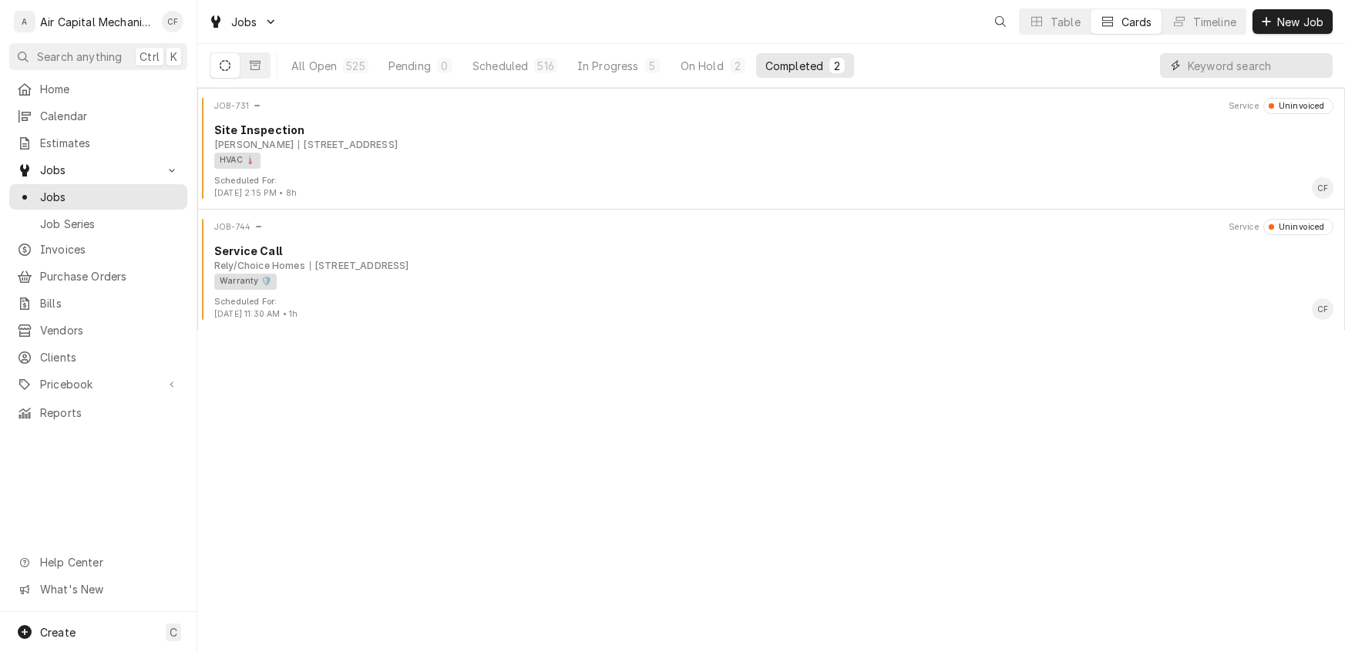
click at [1218, 62] on input "Dynamic Content Wrapper" at bounding box center [1256, 65] width 137 height 25
drag, startPoint x: 304, startPoint y: 66, endPoint x: 337, endPoint y: 72, distance: 32.8
click at [304, 66] on div "All Open" at bounding box center [313, 66] width 45 height 16
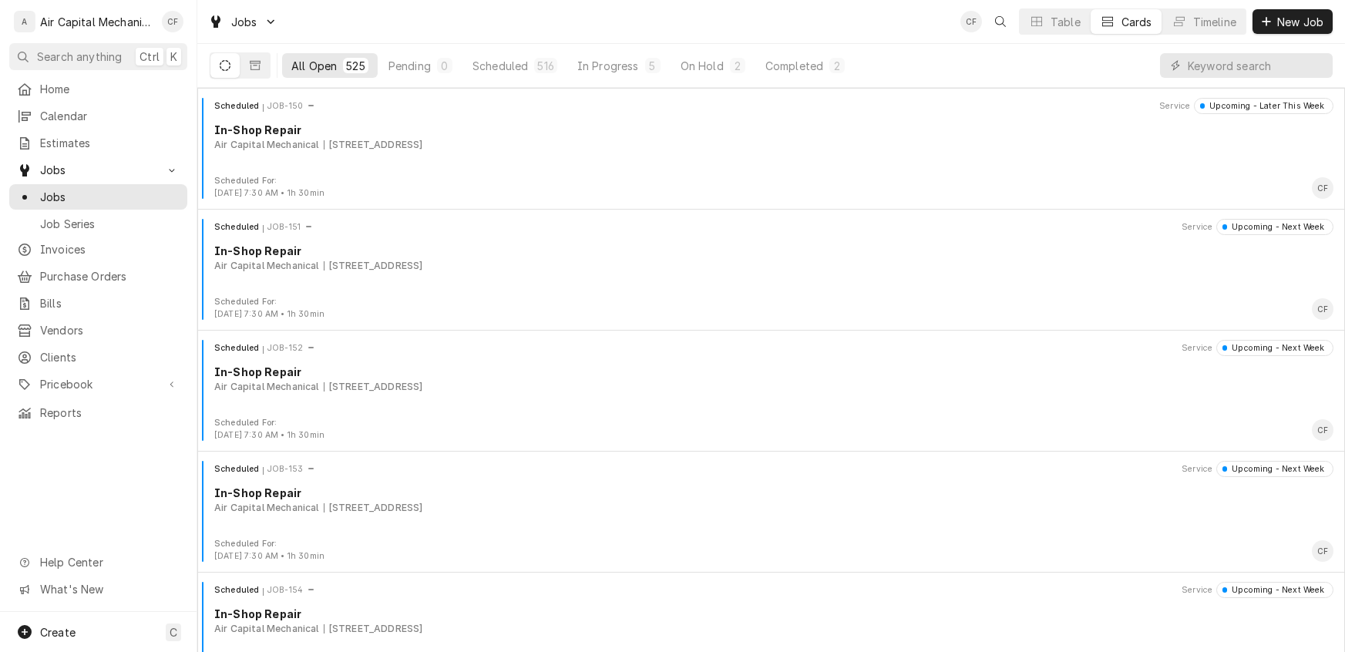
click at [1236, 80] on div "Dynamic Content Wrapper" at bounding box center [1246, 65] width 173 height 43
click at [1064, 25] on div "Table" at bounding box center [1066, 22] width 30 height 16
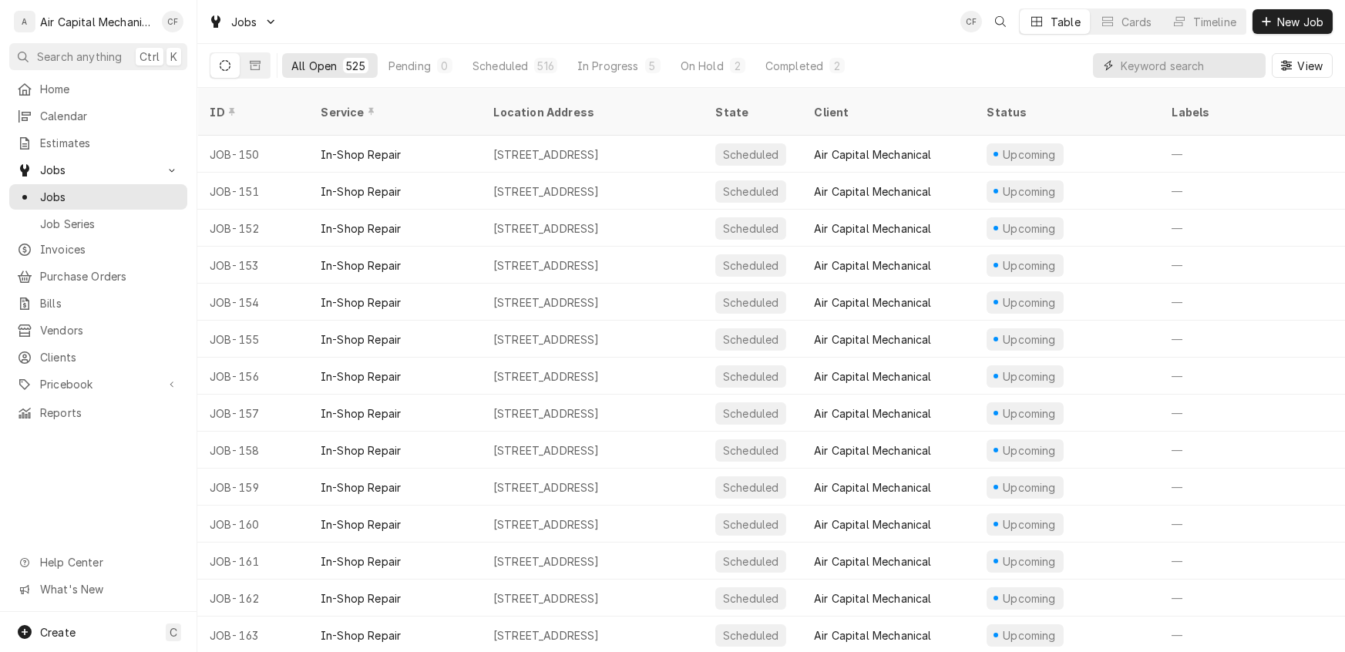
click at [1234, 71] on input "Dynamic Content Wrapper" at bounding box center [1189, 65] width 137 height 25
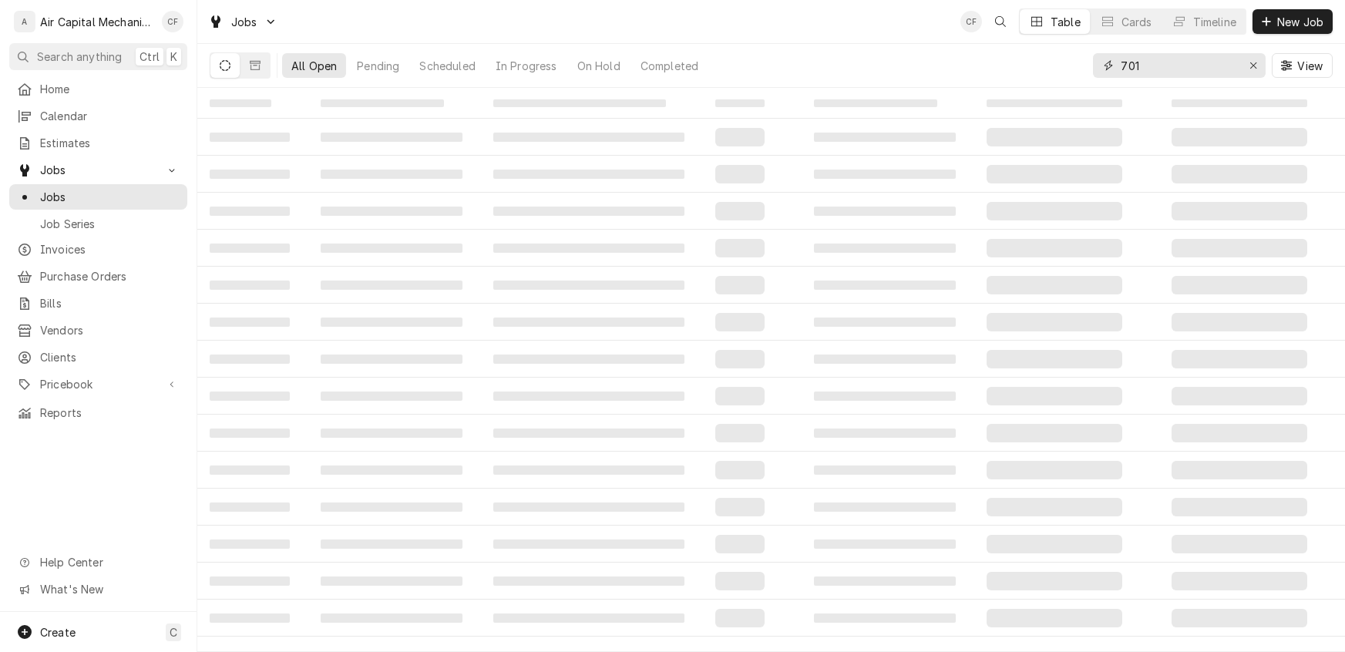
type input "701"
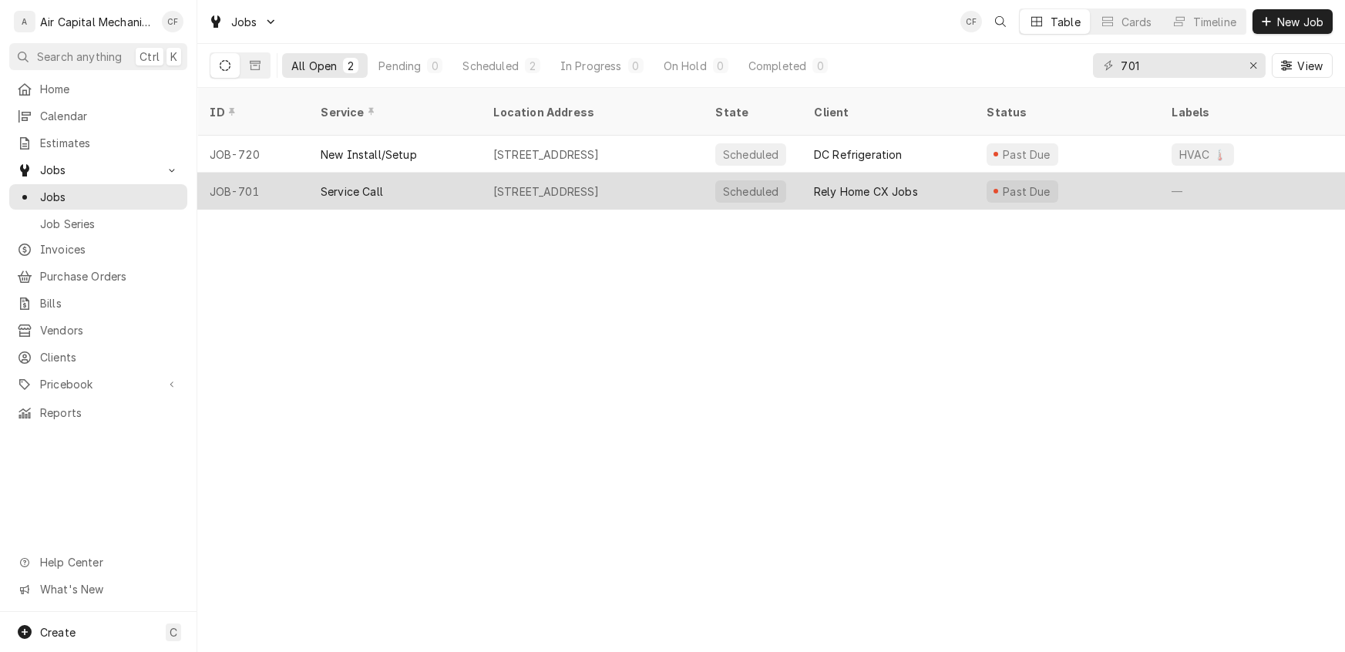
click at [579, 183] on div "[STREET_ADDRESS]" at bounding box center [546, 191] width 106 height 16
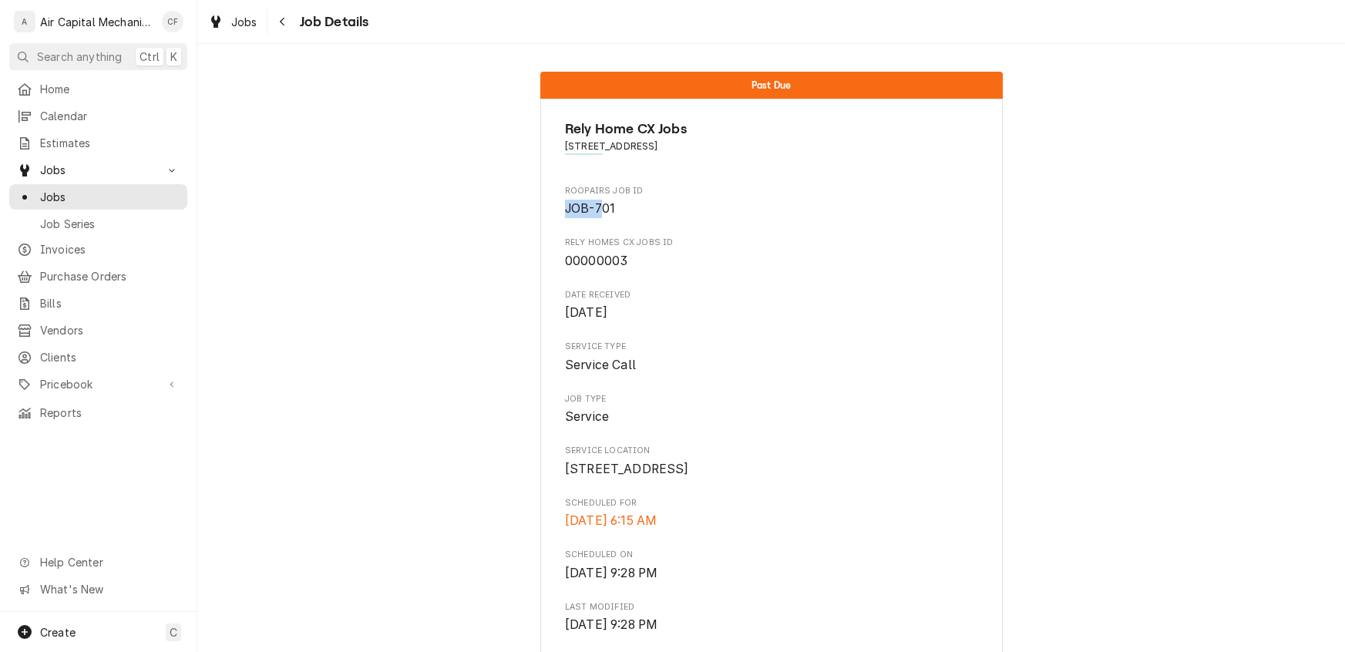
drag, startPoint x: 602, startPoint y: 210, endPoint x: 549, endPoint y: 206, distance: 53.3
click at [547, 207] on div "Rely Home CX Jobs [STREET_ADDRESS] Job ID JOB-701 Rely Homes Cx Jobs ID 0000000…" at bounding box center [771, 589] width 463 height 981
